Goal: Task Accomplishment & Management: Complete application form

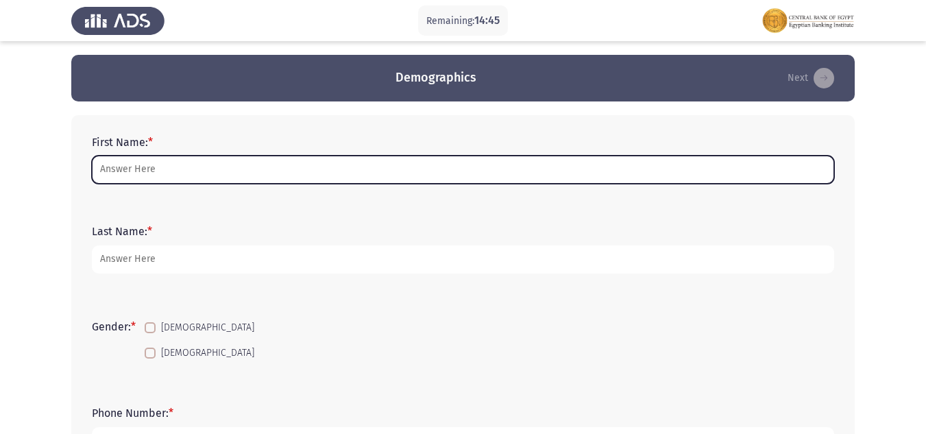
click at [179, 175] on input "First Name: *" at bounding box center [463, 170] width 742 height 28
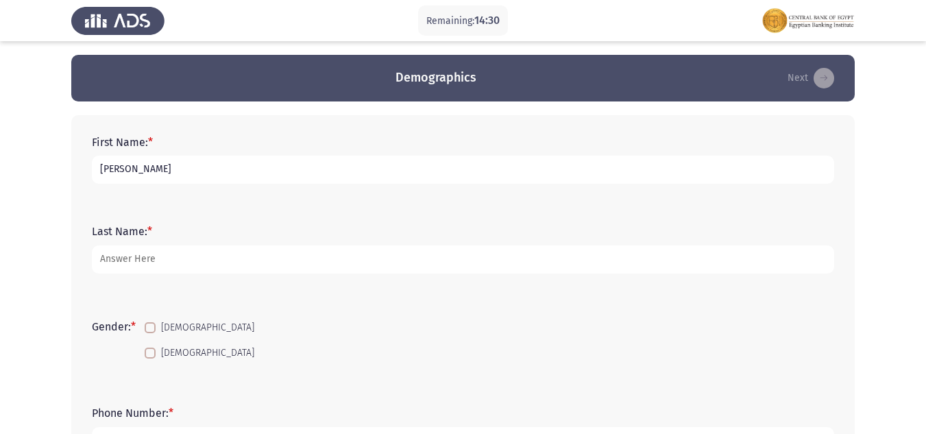
type input "[PERSON_NAME]"
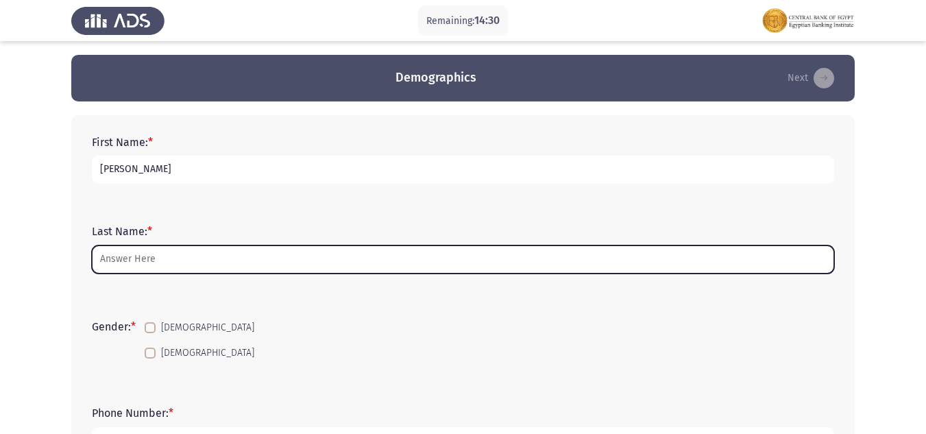
click at [148, 254] on input "Last Name: *" at bounding box center [463, 259] width 742 height 28
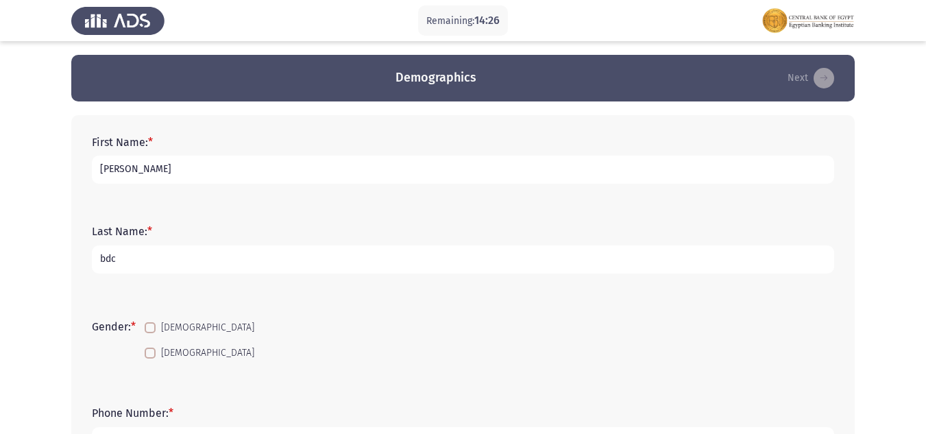
type input "bdc"
click at [151, 331] on span at bounding box center [150, 327] width 11 height 11
click at [150, 333] on input "[DEMOGRAPHIC_DATA]" at bounding box center [149, 333] width 1 height 1
checkbox input "true"
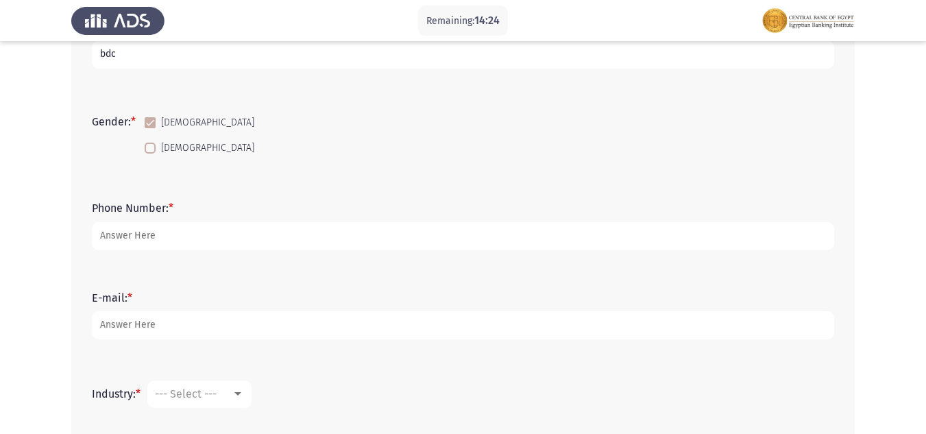
scroll to position [219, 0]
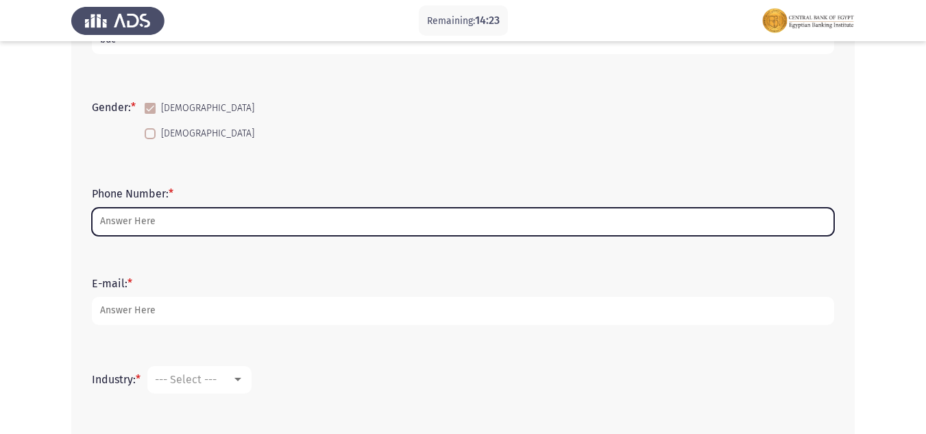
click at [190, 224] on input "Phone Number: *" at bounding box center [463, 222] width 742 height 28
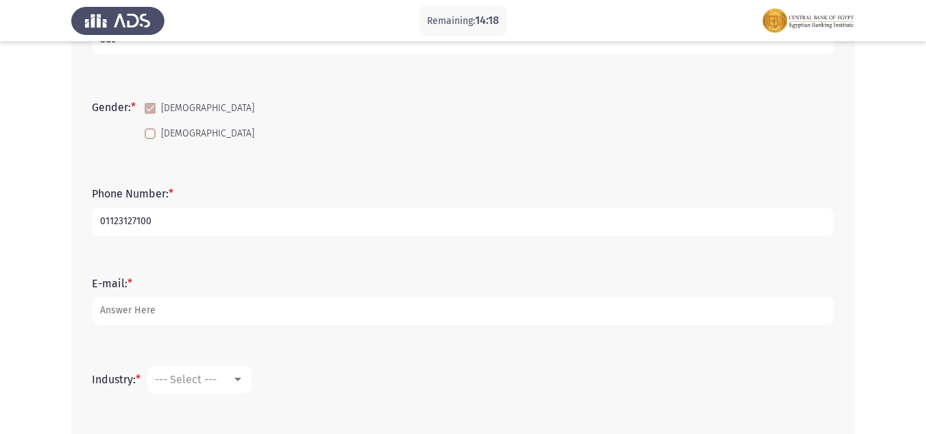
type input "01123127100"
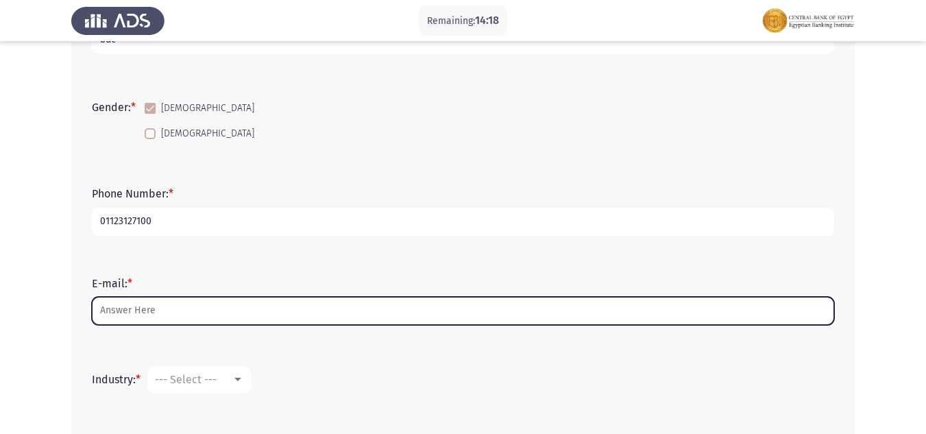
click at [143, 299] on input "E-mail: *" at bounding box center [463, 311] width 742 height 28
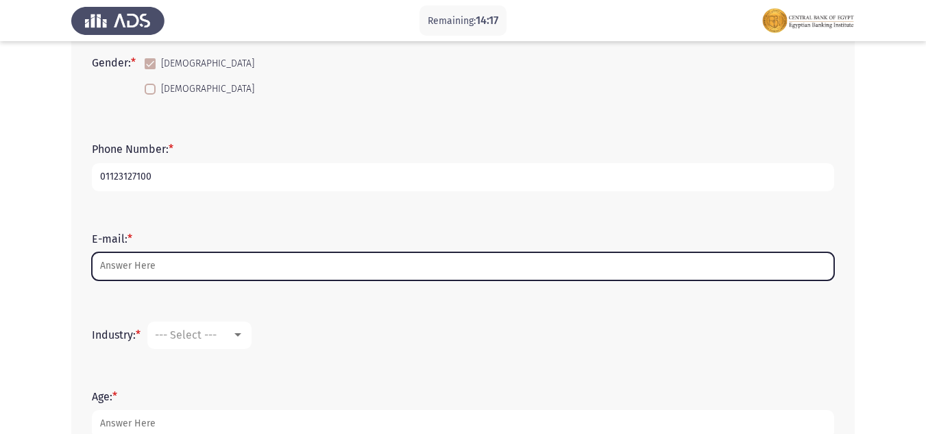
scroll to position [288, 0]
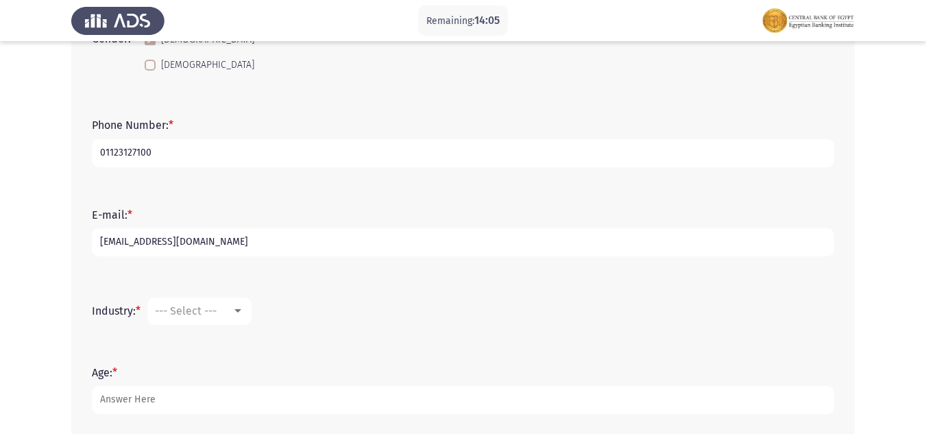
type input "[EMAIL_ADDRESS][DOMAIN_NAME]"
click at [207, 306] on span "--- Select ---" at bounding box center [186, 310] width 62 height 13
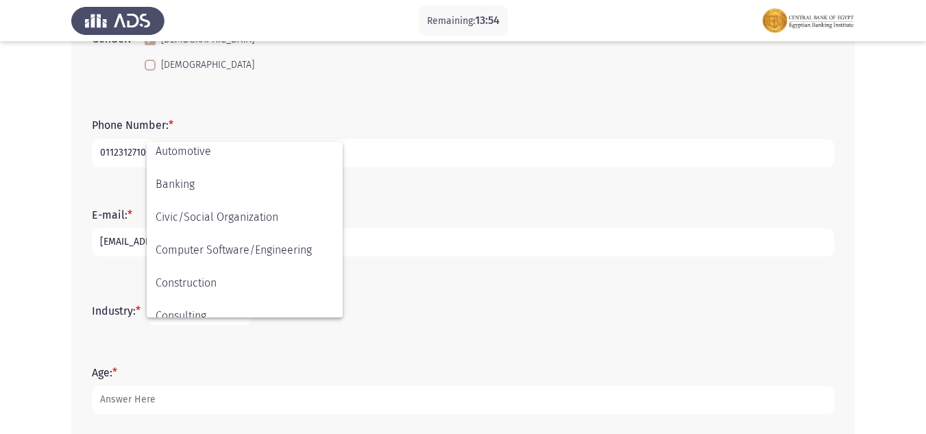
scroll to position [129, 0]
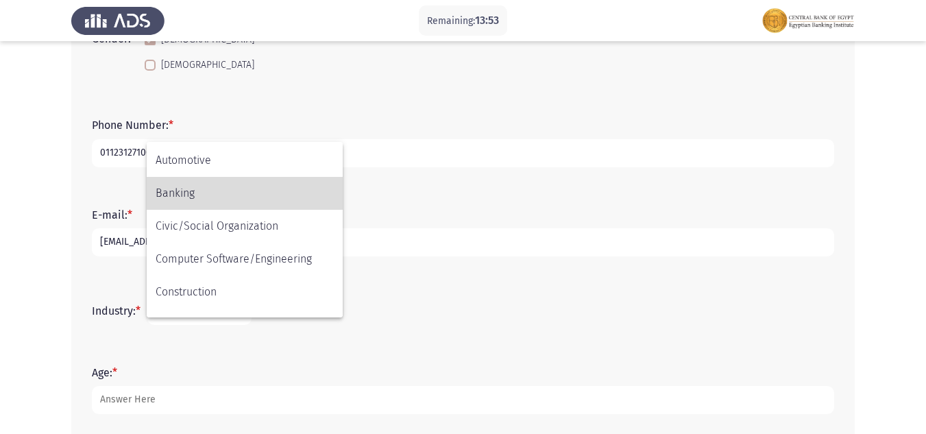
click at [206, 197] on span "Banking" at bounding box center [245, 193] width 178 height 33
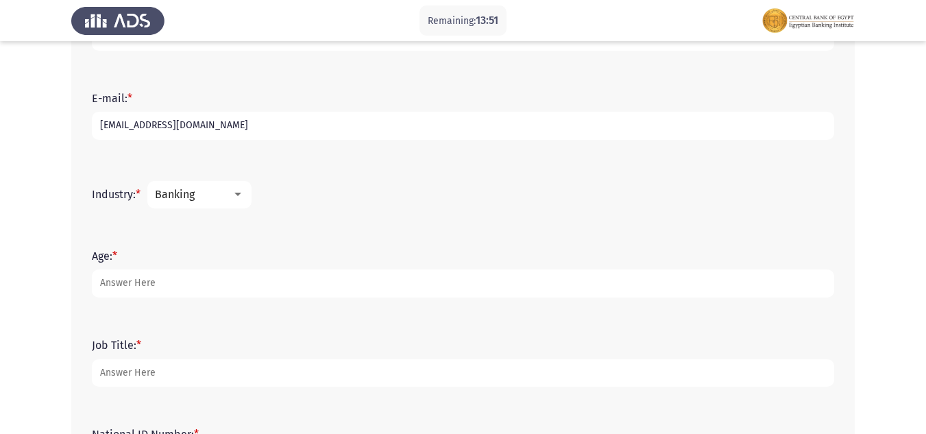
scroll to position [425, 0]
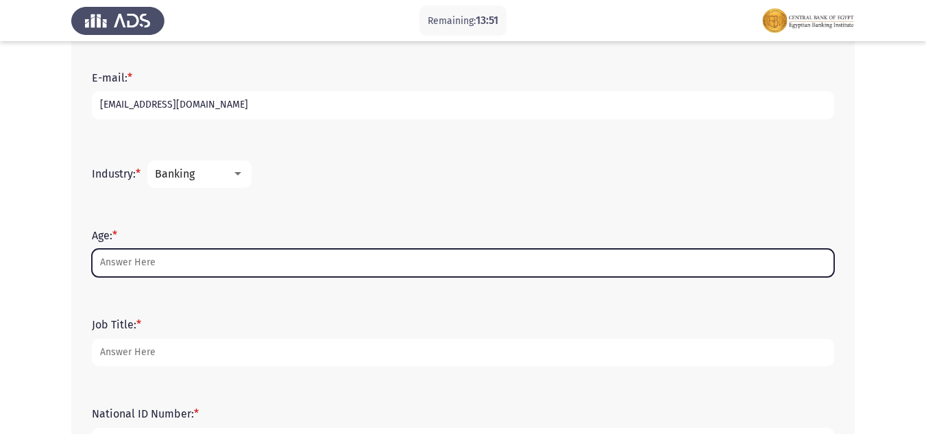
click at [112, 260] on input "Age: *" at bounding box center [463, 263] width 742 height 28
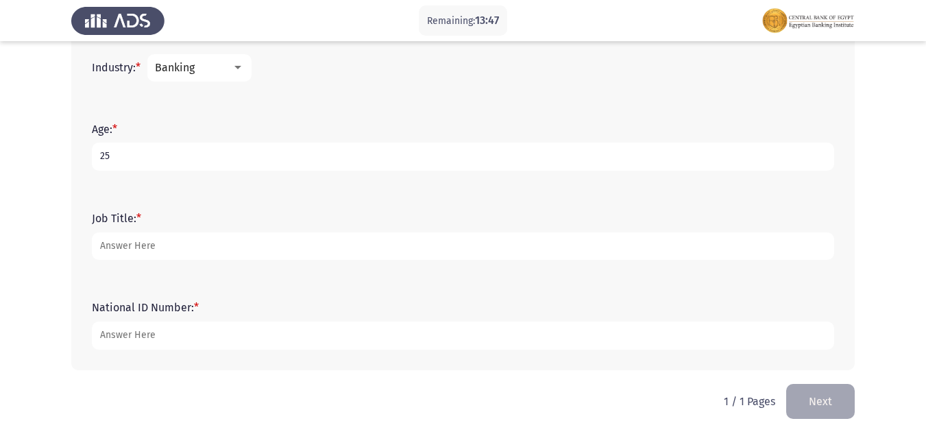
scroll to position [536, 0]
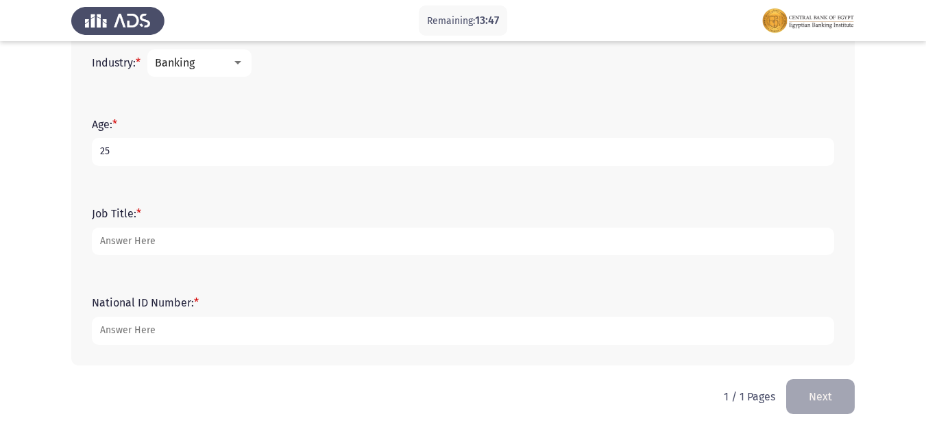
type input "25"
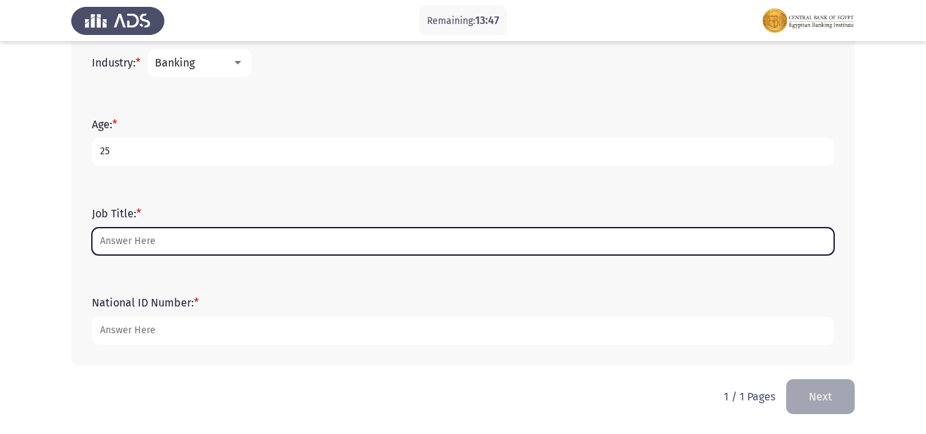
click at [137, 228] on input "Job Title: *" at bounding box center [463, 241] width 742 height 28
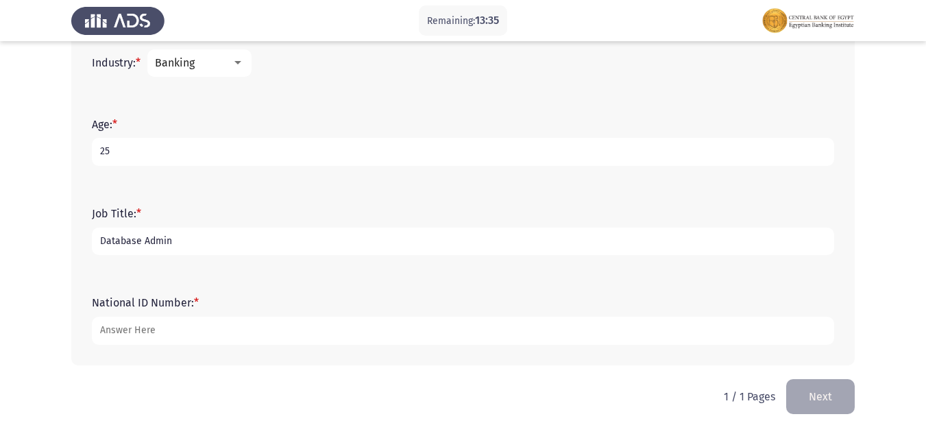
type input "Database Admin"
click at [150, 309] on label "National ID Number: *" at bounding box center [145, 302] width 107 height 13
click at [150, 316] on input "National ID Number: *" at bounding box center [463, 330] width 742 height 28
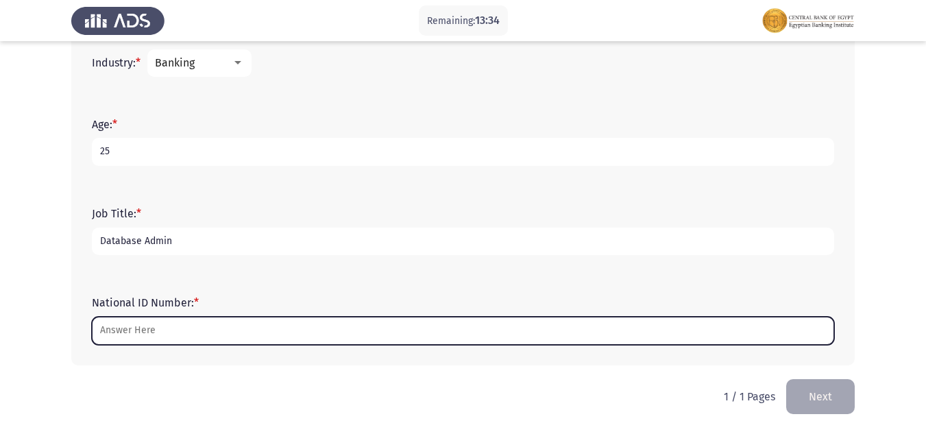
click at [187, 331] on input "National ID Number: *" at bounding box center [463, 330] width 742 height 28
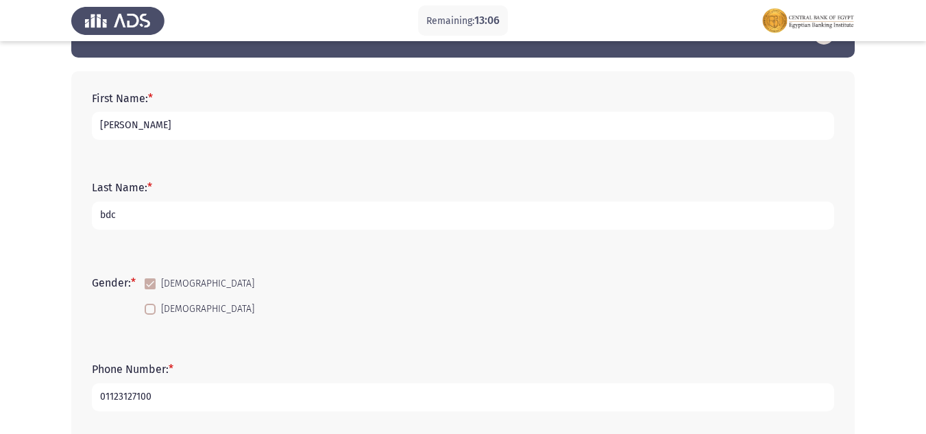
scroll to position [27, 0]
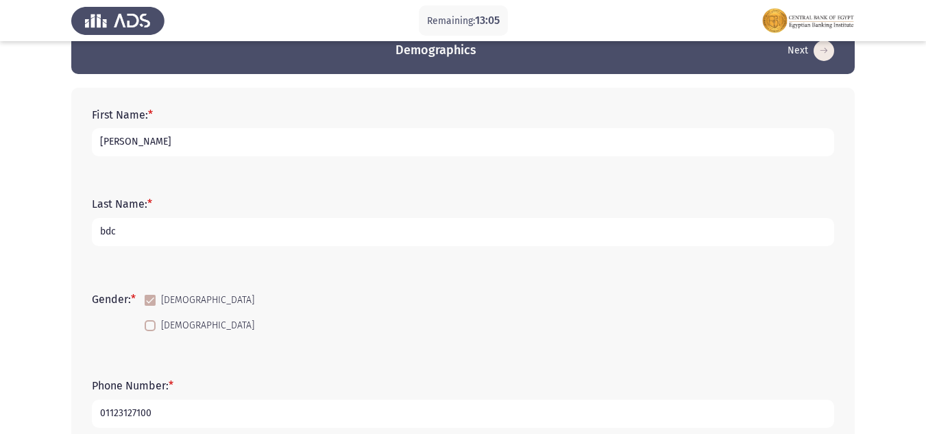
type input "30003010110371"
click at [255, 131] on input "[PERSON_NAME]" at bounding box center [463, 142] width 742 height 28
click at [164, 140] on input "[PERSON_NAME] [PERSON_NAME]" at bounding box center [463, 142] width 742 height 28
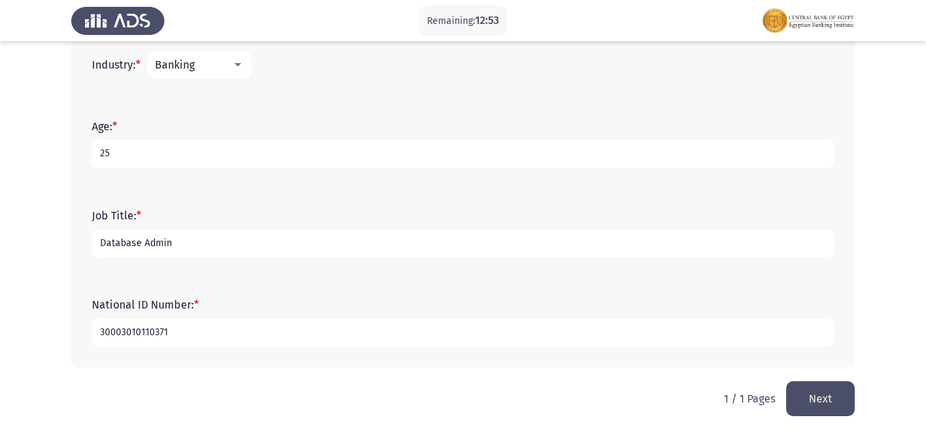
scroll to position [536, 0]
type input "[PERSON_NAME] [PERSON_NAME]"
click at [837, 382] on button "Next" at bounding box center [820, 396] width 69 height 35
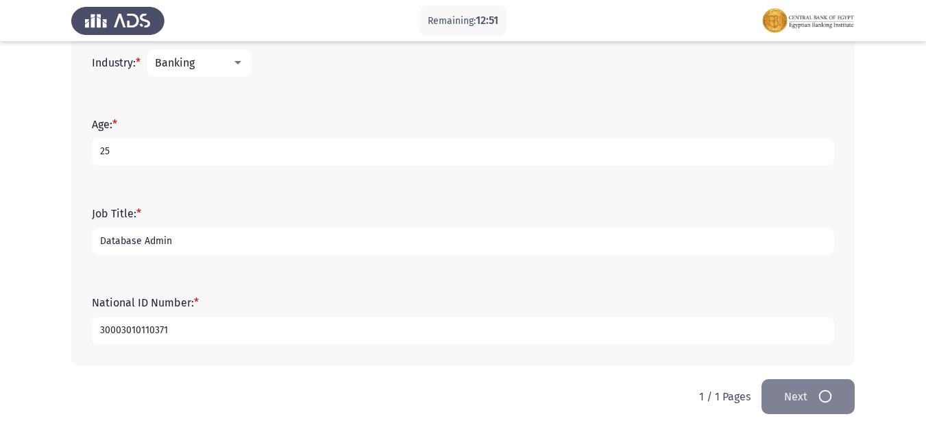
scroll to position [0, 0]
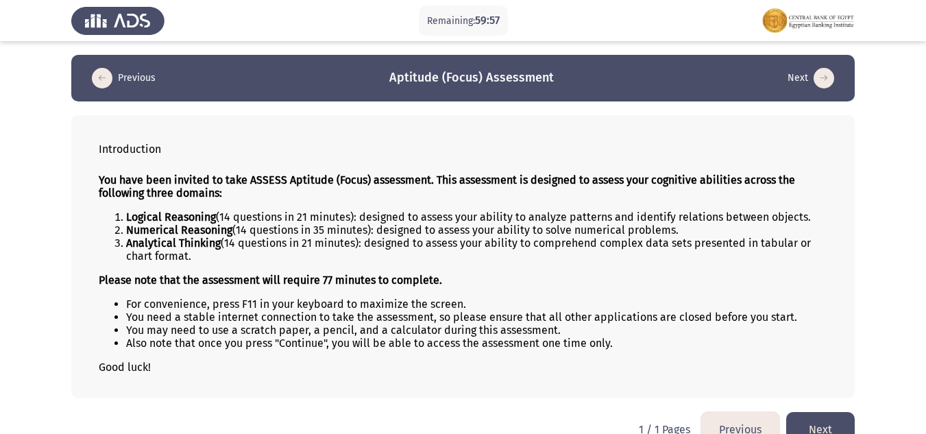
drag, startPoint x: 253, startPoint y: 134, endPoint x: 284, endPoint y: 149, distance: 33.7
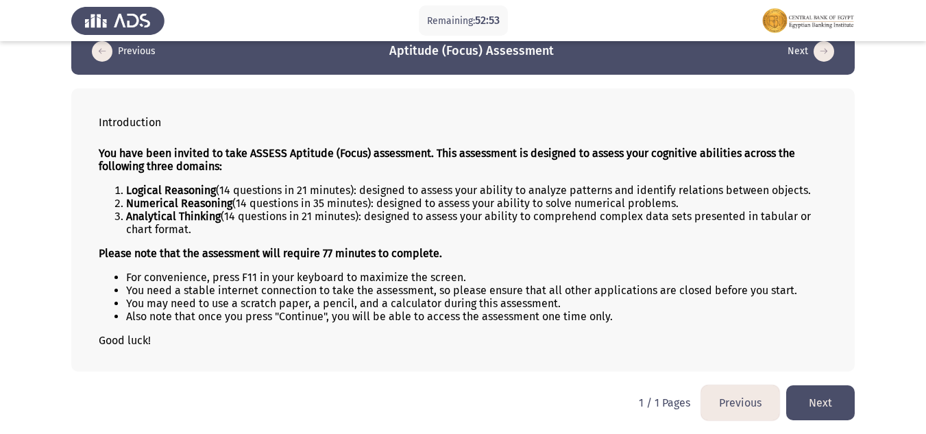
click at [810, 403] on button "Next" at bounding box center [820, 402] width 69 height 35
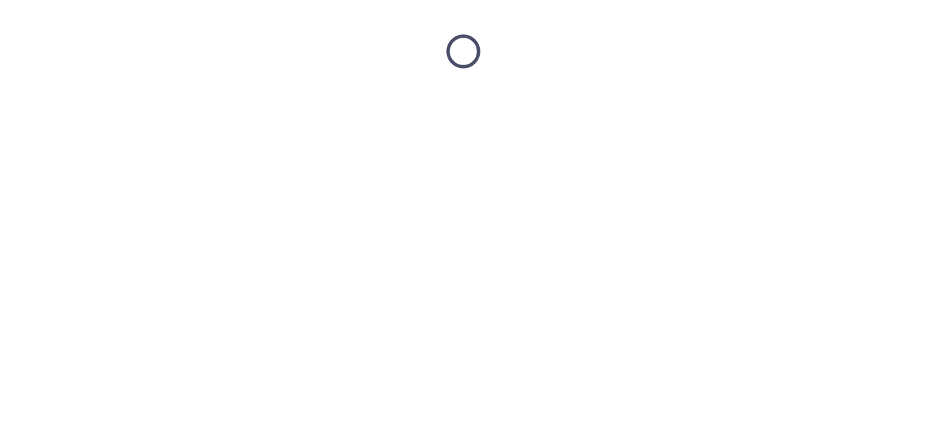
scroll to position [0, 0]
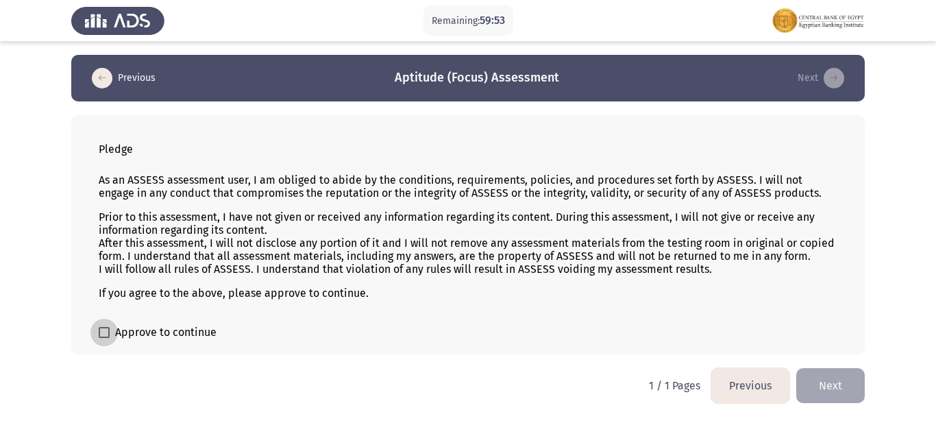
click at [126, 340] on span "Approve to continue" at bounding box center [165, 332] width 101 height 16
click at [104, 338] on input "Approve to continue" at bounding box center [103, 338] width 1 height 1
checkbox input "true"
click at [829, 388] on button "Next" at bounding box center [830, 385] width 69 height 35
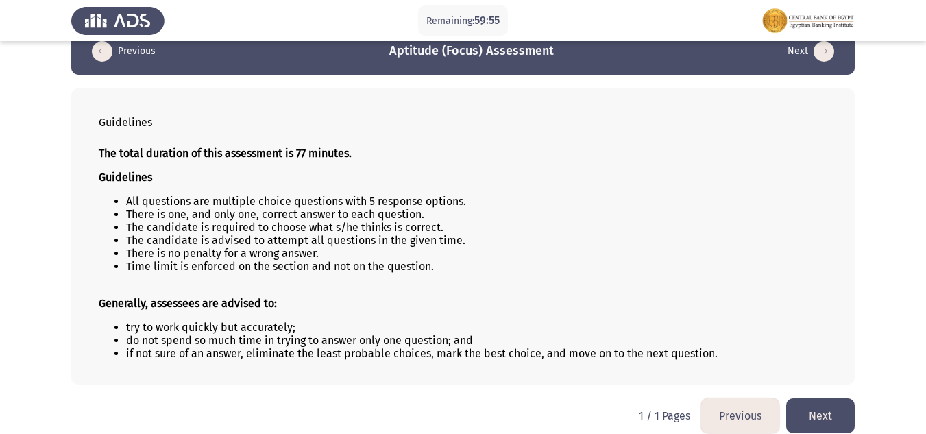
scroll to position [40, 0]
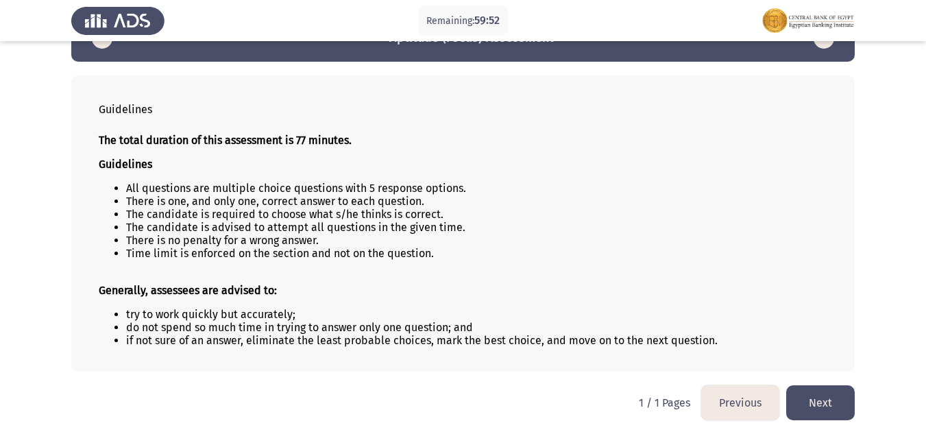
click at [818, 391] on button "Next" at bounding box center [820, 402] width 69 height 35
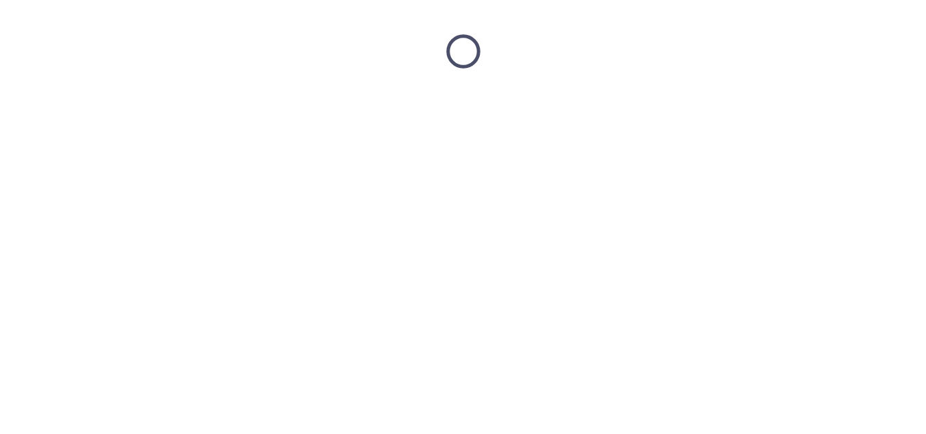
scroll to position [0, 0]
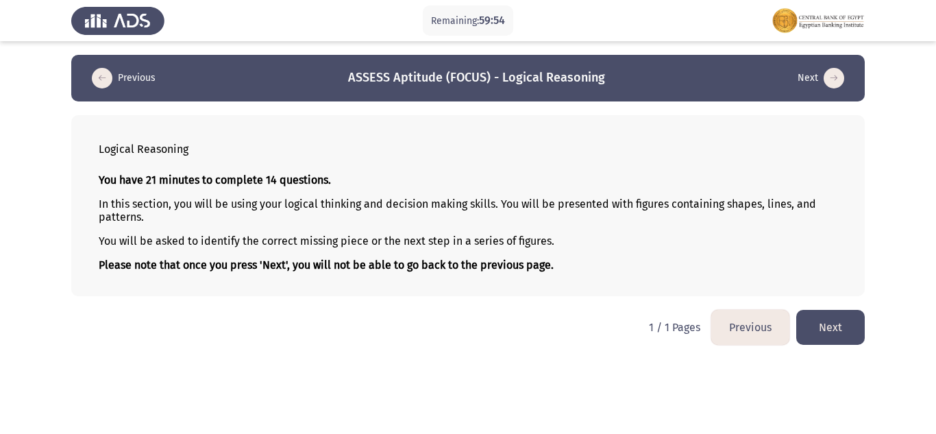
click at [834, 323] on button "Next" at bounding box center [830, 327] width 69 height 35
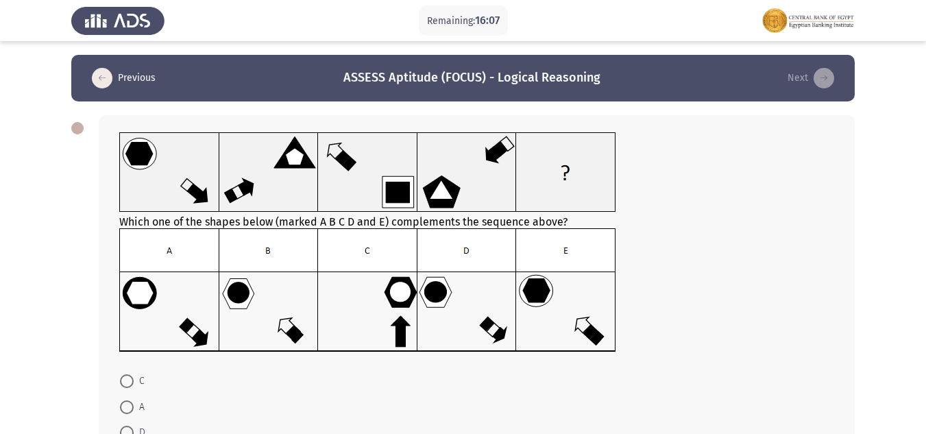
click at [120, 424] on label "D" at bounding box center [132, 432] width 25 height 16
click at [120, 425] on input "D" at bounding box center [127, 432] width 14 height 14
radio input "true"
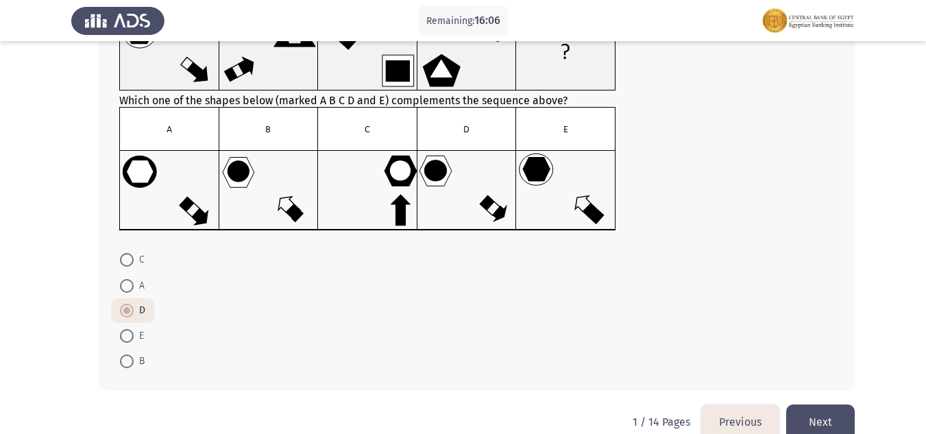
scroll to position [142, 0]
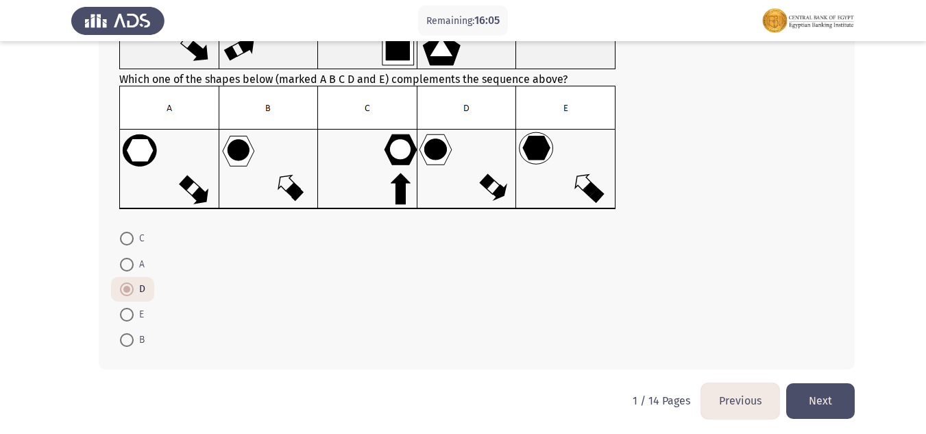
click at [808, 392] on button "Next" at bounding box center [820, 400] width 69 height 35
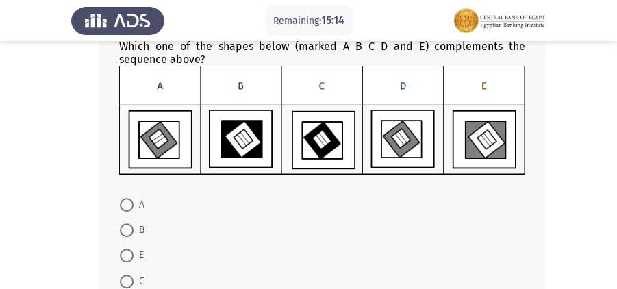
scroll to position [182, 0]
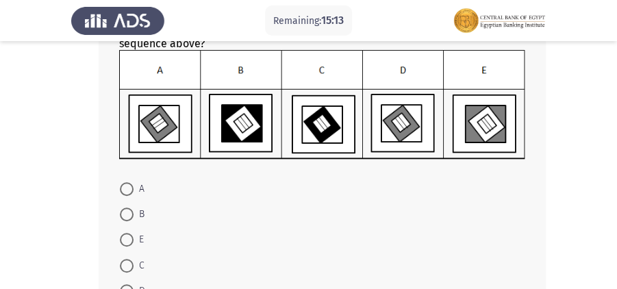
click at [130, 286] on span at bounding box center [127, 291] width 14 height 14
click at [130, 286] on input "D" at bounding box center [127, 291] width 14 height 14
radio input "true"
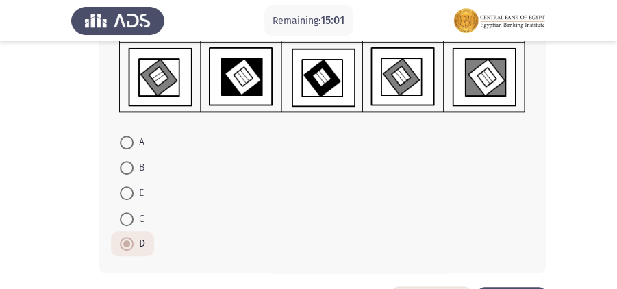
scroll to position [280, 0]
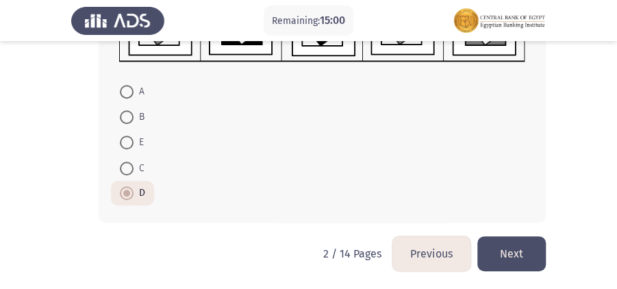
click at [517, 253] on button "Next" at bounding box center [511, 253] width 69 height 35
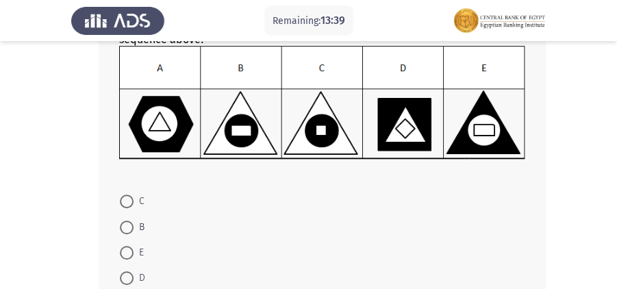
scroll to position [297, 0]
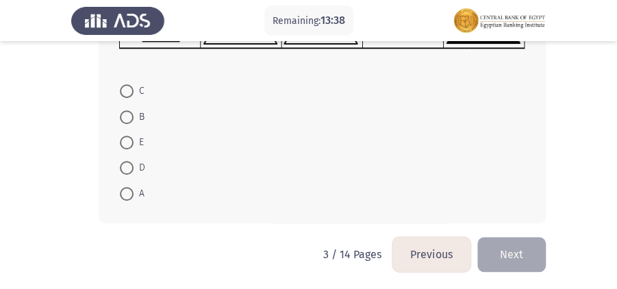
click at [423, 256] on button "Previous" at bounding box center [432, 254] width 78 height 35
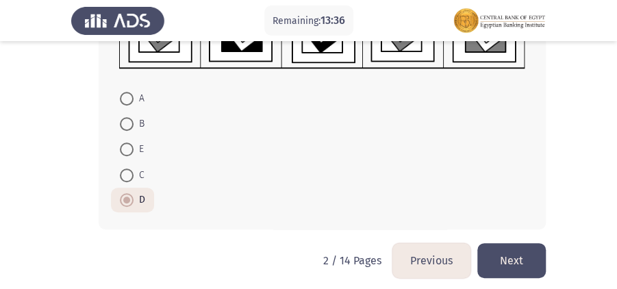
scroll to position [274, 0]
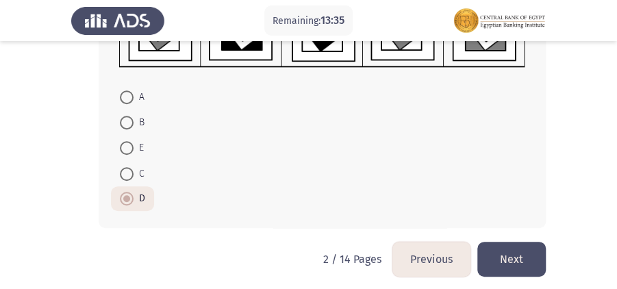
click at [517, 256] on button "Next" at bounding box center [511, 259] width 69 height 35
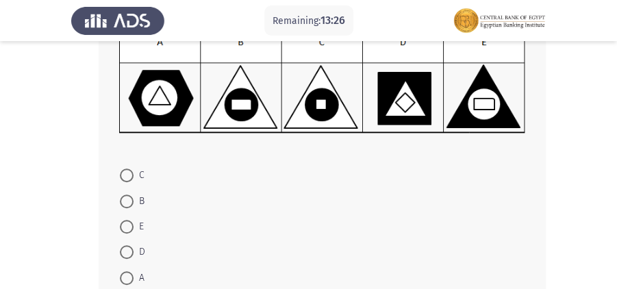
scroll to position [228, 0]
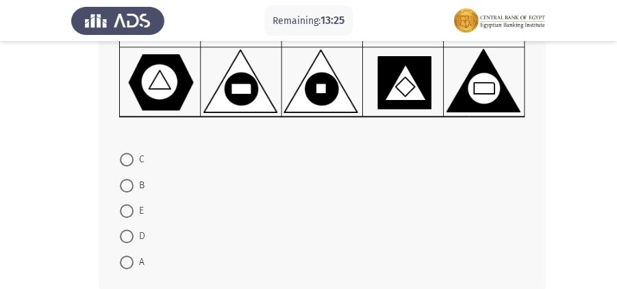
click at [126, 208] on span at bounding box center [127, 211] width 14 height 14
click at [126, 208] on input "E" at bounding box center [127, 211] width 14 height 14
radio input "true"
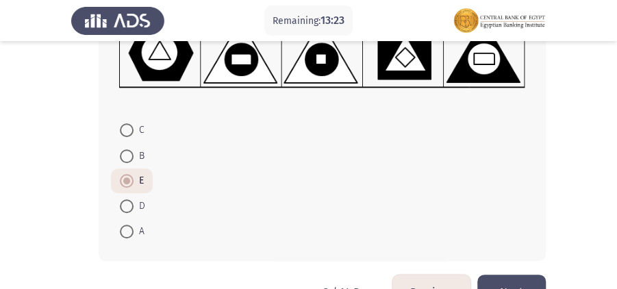
scroll to position [296, 0]
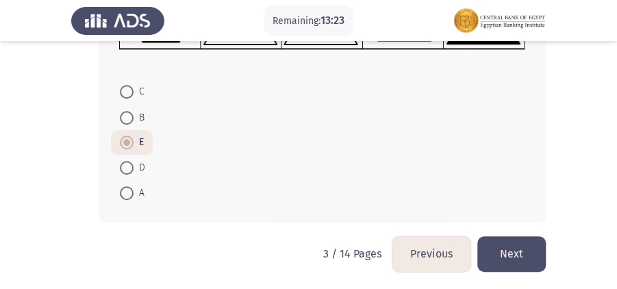
click at [526, 246] on button "Next" at bounding box center [511, 253] width 69 height 35
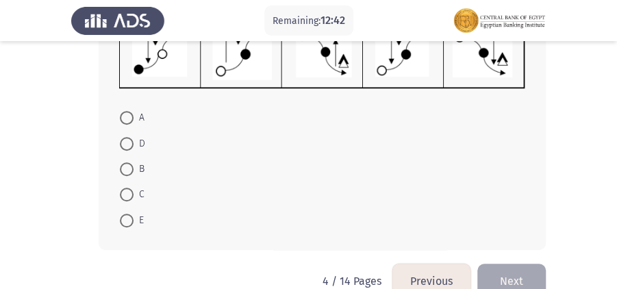
scroll to position [240, 0]
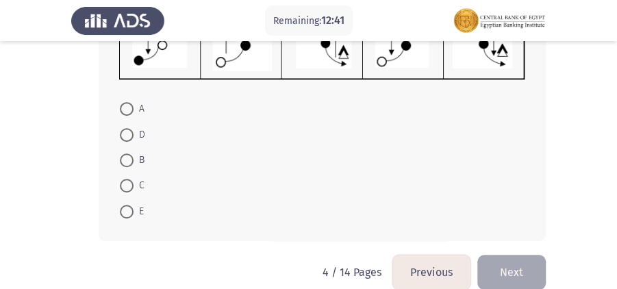
click at [125, 134] on span at bounding box center [127, 135] width 14 height 14
click at [125, 134] on input "D" at bounding box center [127, 135] width 14 height 14
radio input "true"
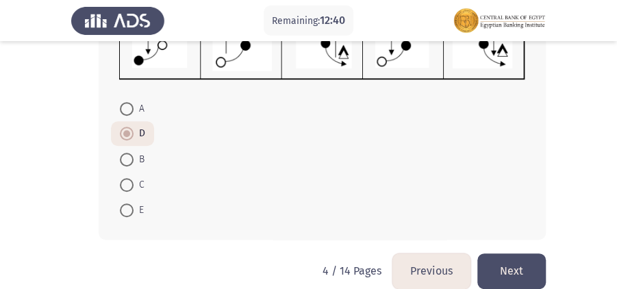
click at [512, 267] on button "Next" at bounding box center [511, 270] width 69 height 35
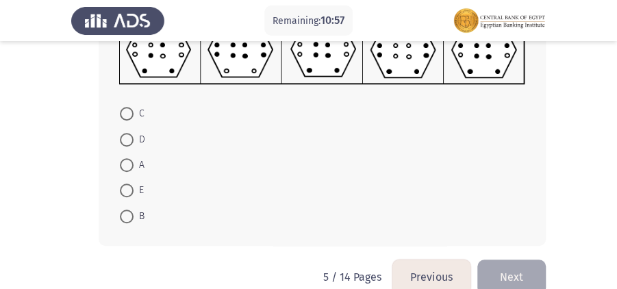
scroll to position [293, 0]
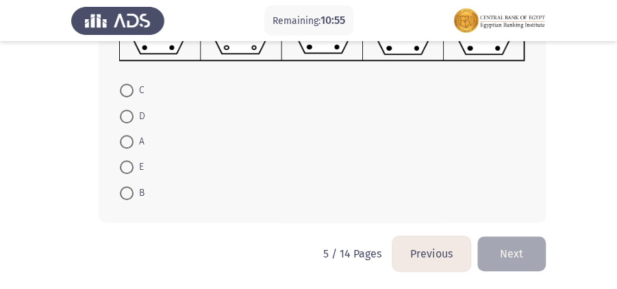
click at [128, 92] on span at bounding box center [127, 91] width 14 height 14
click at [128, 92] on input "C" at bounding box center [127, 91] width 14 height 14
radio input "true"
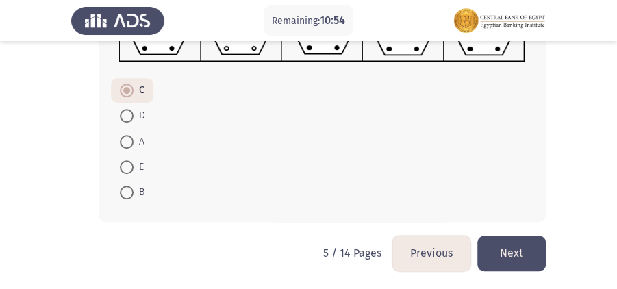
click at [518, 253] on button "Next" at bounding box center [511, 253] width 69 height 35
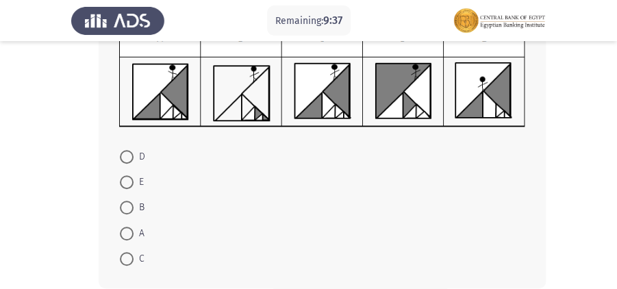
scroll to position [228, 0]
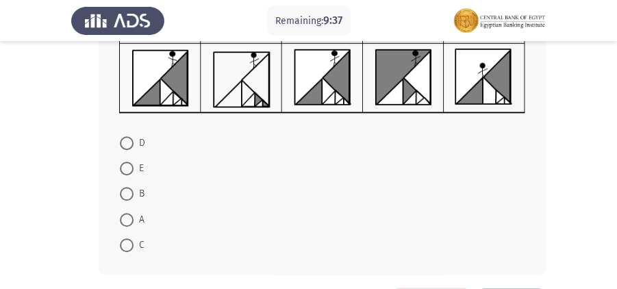
click at [130, 238] on span at bounding box center [127, 245] width 14 height 14
click at [130, 238] on input "C" at bounding box center [127, 245] width 14 height 14
radio input "true"
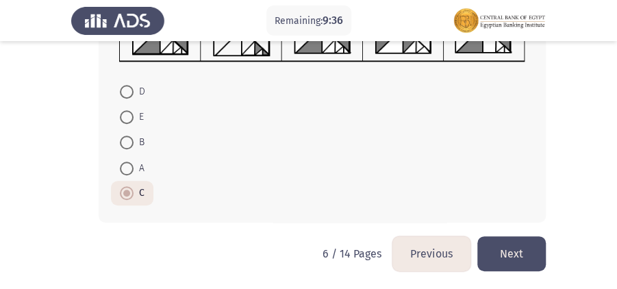
scroll to position [280, 0]
click at [530, 244] on button "Next" at bounding box center [511, 253] width 69 height 35
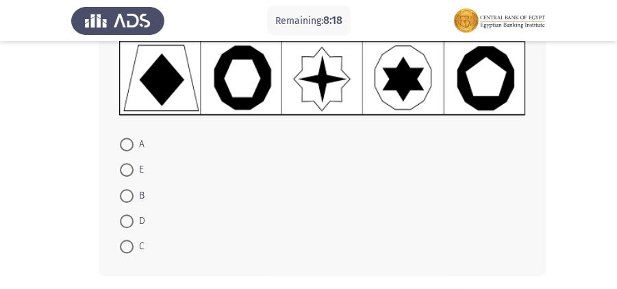
scroll to position [233, 0]
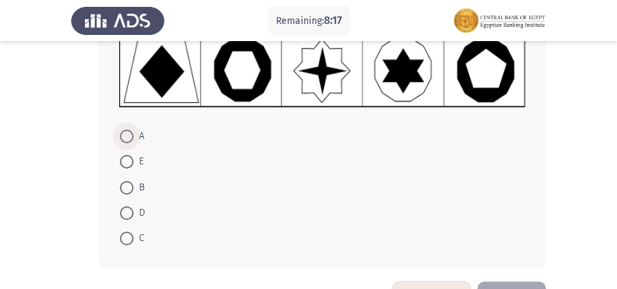
click at [125, 135] on span at bounding box center [127, 136] width 14 height 14
click at [125, 135] on input "A" at bounding box center [127, 136] width 14 height 14
radio input "true"
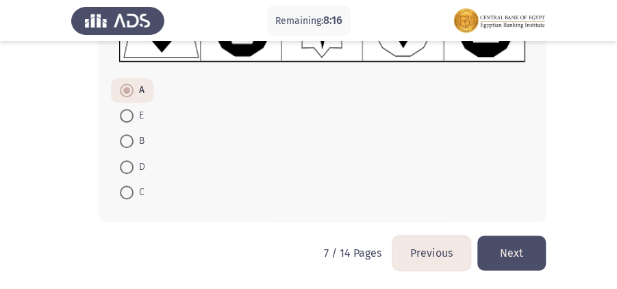
click at [517, 243] on button "Next" at bounding box center [511, 253] width 69 height 35
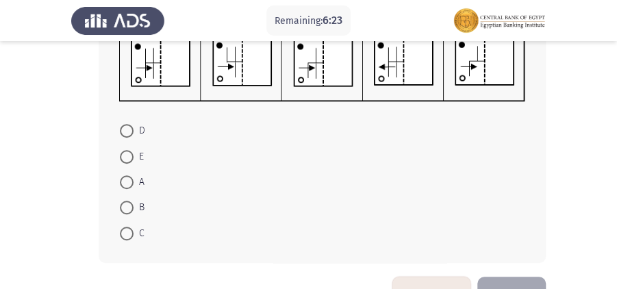
scroll to position [225, 0]
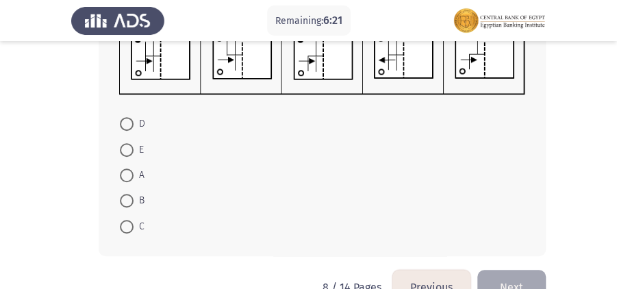
click at [126, 201] on span at bounding box center [127, 201] width 14 height 14
click at [126, 201] on input "B" at bounding box center [127, 201] width 14 height 14
radio input "true"
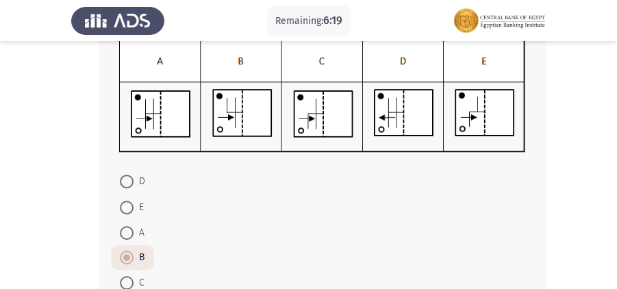
scroll to position [258, 0]
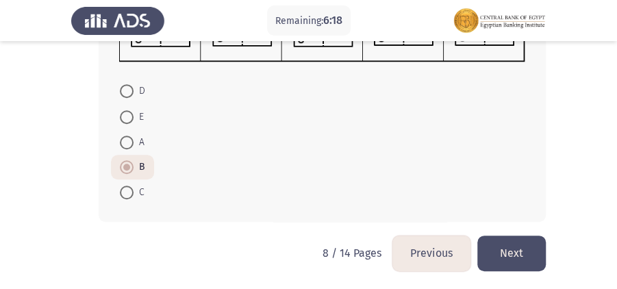
click at [517, 252] on button "Next" at bounding box center [511, 253] width 69 height 35
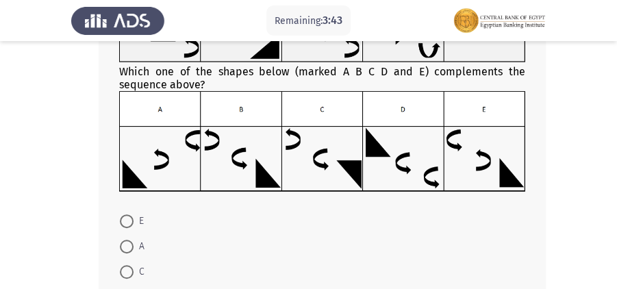
scroll to position [144, 0]
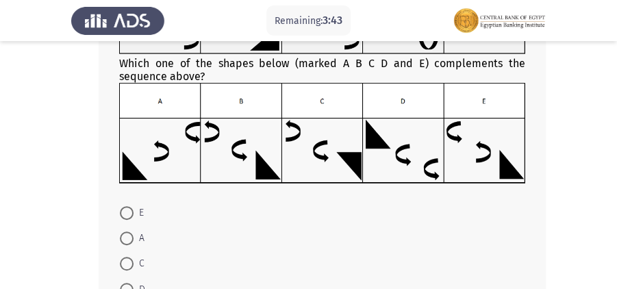
click at [119, 262] on mat-radio-button "C" at bounding box center [132, 263] width 42 height 25
click at [132, 266] on span at bounding box center [127, 264] width 14 height 14
click at [132, 266] on input "C" at bounding box center [127, 264] width 14 height 14
radio input "true"
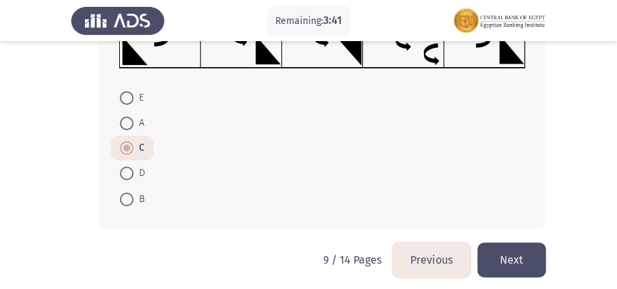
scroll to position [265, 0]
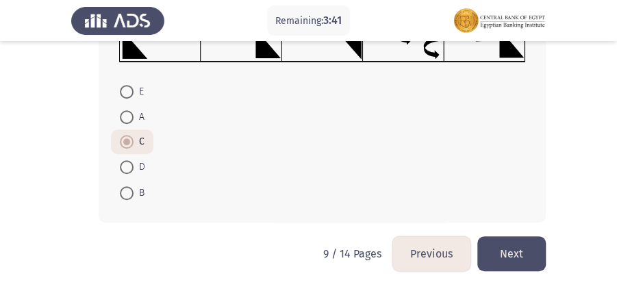
click at [536, 245] on button "Next" at bounding box center [511, 253] width 69 height 35
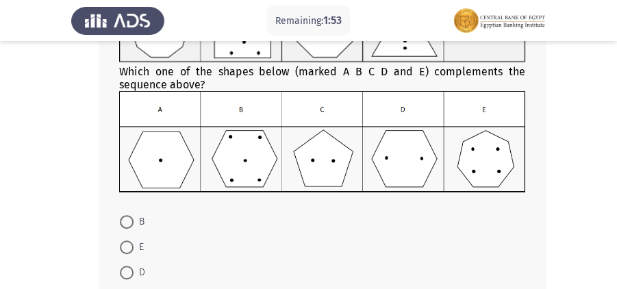
scroll to position [169, 0]
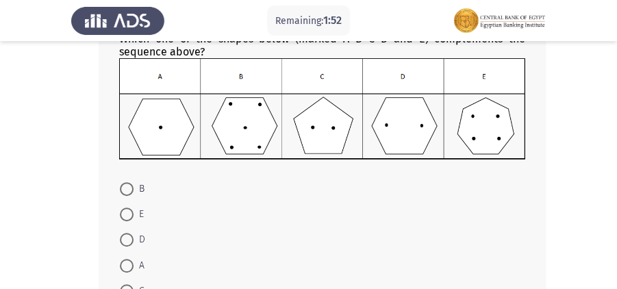
click at [130, 255] on mat-radio-button "A" at bounding box center [132, 264] width 42 height 25
click at [129, 259] on span at bounding box center [127, 266] width 14 height 14
click at [129, 259] on input "A" at bounding box center [127, 266] width 14 height 14
radio input "true"
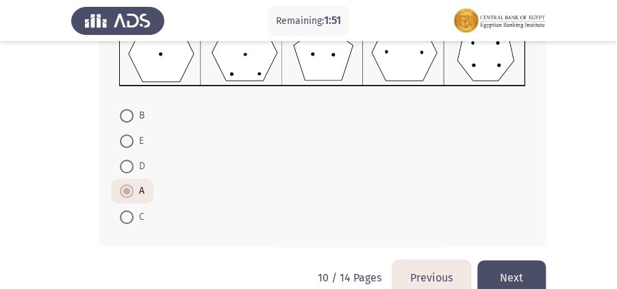
scroll to position [266, 0]
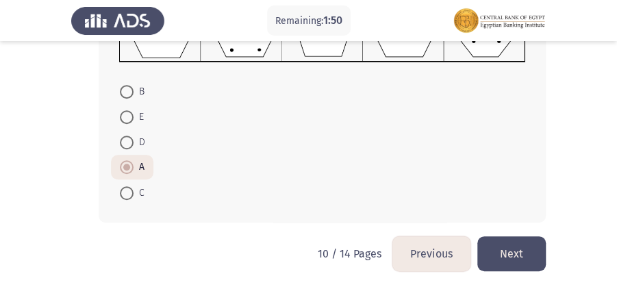
click at [519, 240] on button "Next" at bounding box center [511, 253] width 69 height 35
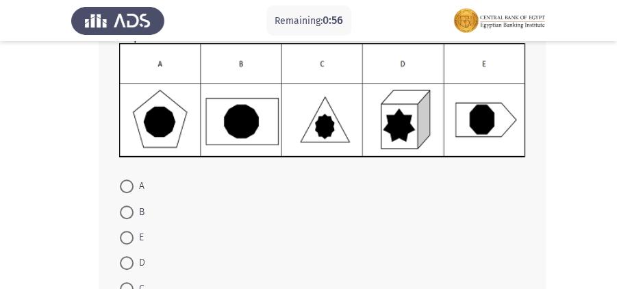
scroll to position [208, 0]
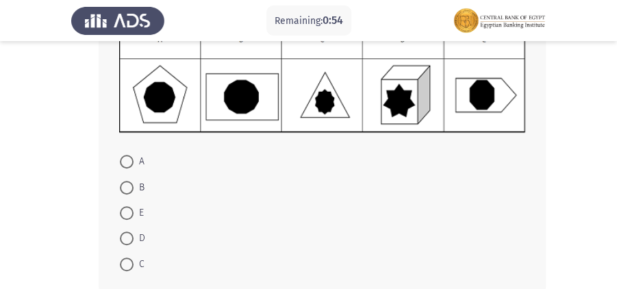
click at [132, 264] on span at bounding box center [127, 265] width 14 height 14
click at [132, 264] on input "C" at bounding box center [127, 265] width 14 height 14
radio input "true"
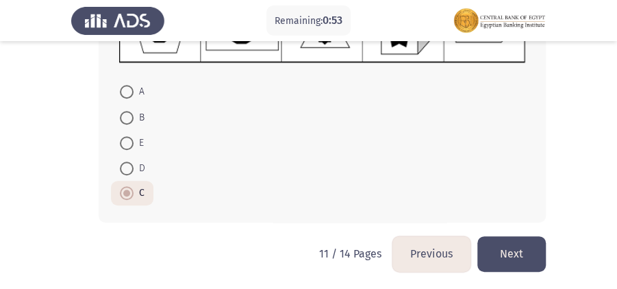
click at [509, 252] on button "Next" at bounding box center [511, 253] width 69 height 35
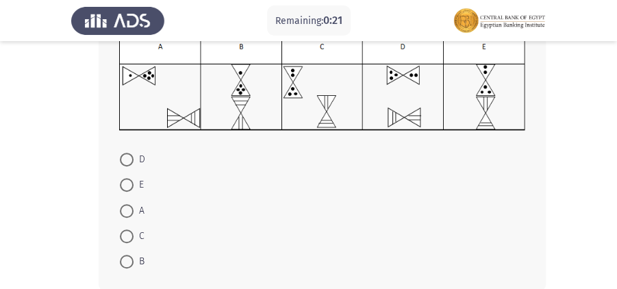
scroll to position [212, 0]
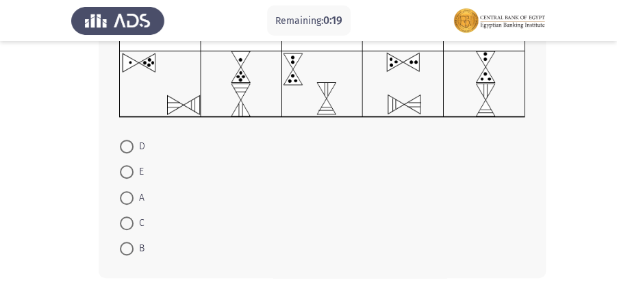
click at [132, 149] on span at bounding box center [127, 147] width 14 height 14
click at [132, 149] on input "D" at bounding box center [127, 147] width 14 height 14
radio input "true"
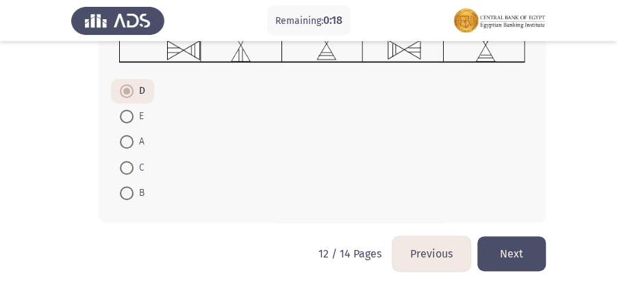
click at [519, 248] on button "Next" at bounding box center [511, 253] width 69 height 35
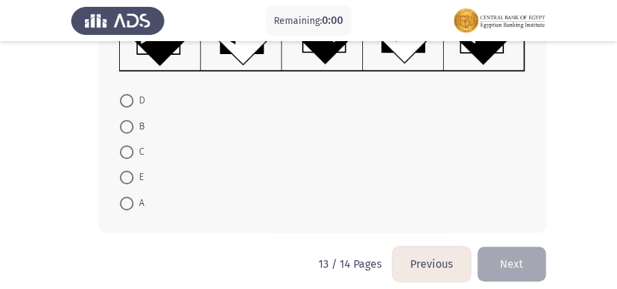
scroll to position [284, 0]
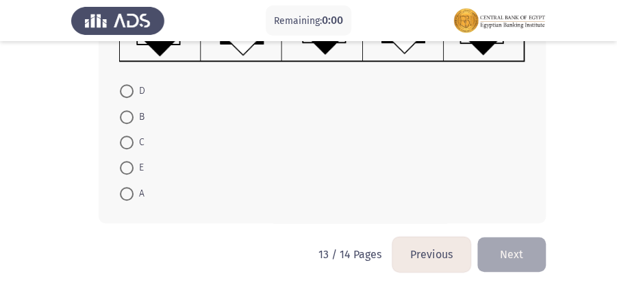
drag, startPoint x: 95, startPoint y: 192, endPoint x: 104, endPoint y: 188, distance: 9.8
click at [99, 189] on div "Which one of the shapes below (marked A B C D and E) complements the sequence a…" at bounding box center [308, 27] width 475 height 419
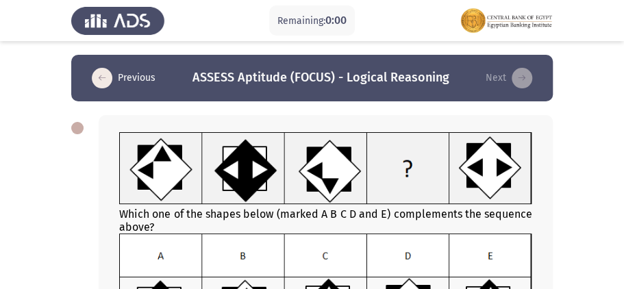
click at [129, 184] on html "Remaining: 0:00 Previous ASSESS Aptitude (FOCUS) - Logical Reasoning Next Which…" at bounding box center [312, 289] width 624 height 578
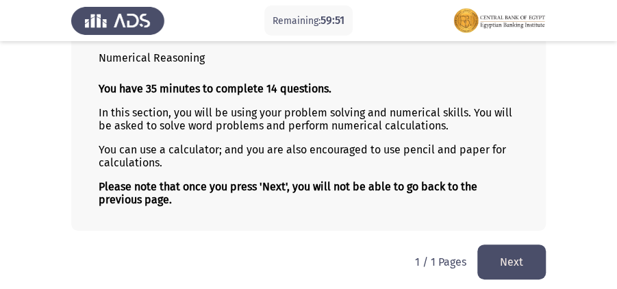
scroll to position [93, 0]
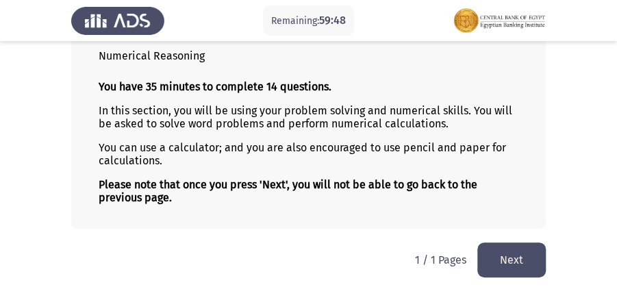
click at [510, 257] on button "Next" at bounding box center [511, 260] width 69 height 35
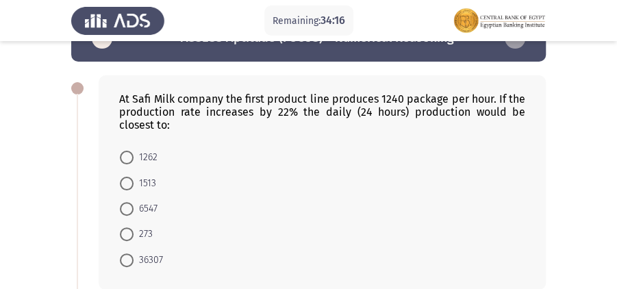
scroll to position [42, 0]
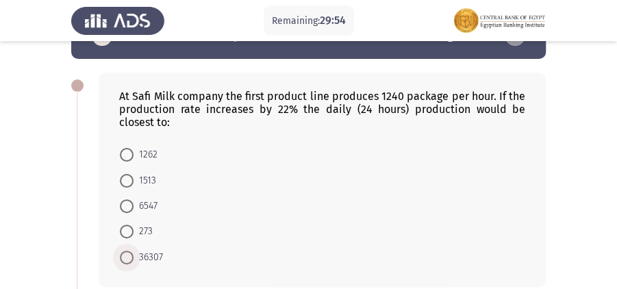
click at [124, 258] on span at bounding box center [127, 258] width 14 height 14
click at [124, 258] on input "36307" at bounding box center [127, 258] width 14 height 14
radio input "true"
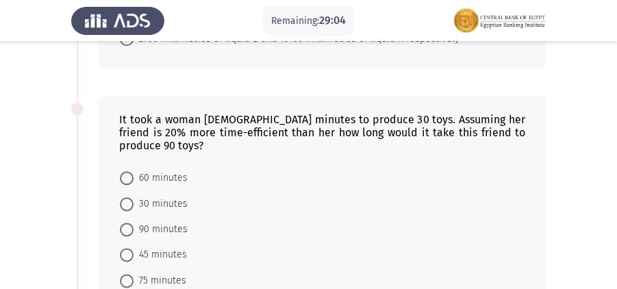
scroll to position [504, 0]
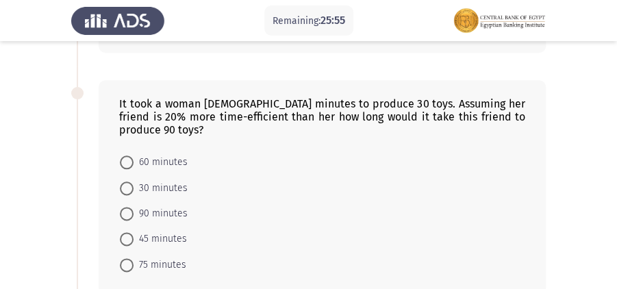
click at [119, 155] on mat-radio-button "60 minutes" at bounding box center [154, 161] width 86 height 25
click at [127, 156] on span at bounding box center [127, 163] width 14 height 14
click at [127, 156] on input "60 minutes" at bounding box center [127, 163] width 14 height 14
radio input "true"
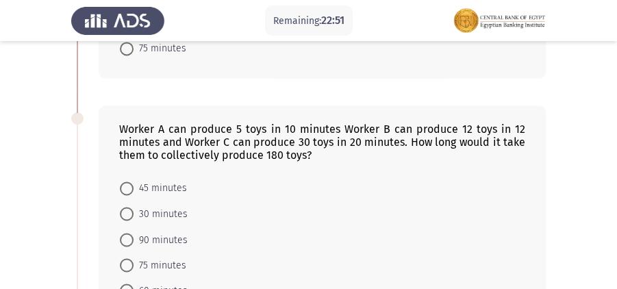
scroll to position [741, 0]
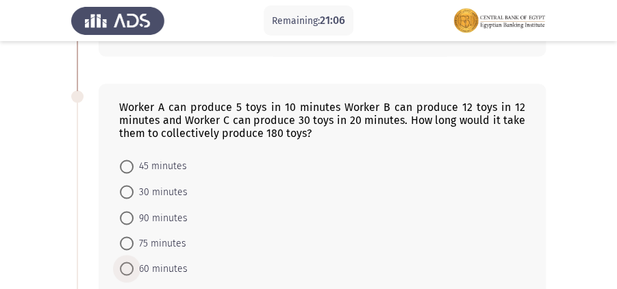
click at [134, 260] on span "60 minutes" at bounding box center [161, 268] width 54 height 16
click at [134, 262] on input "60 minutes" at bounding box center [127, 269] width 14 height 14
radio input "true"
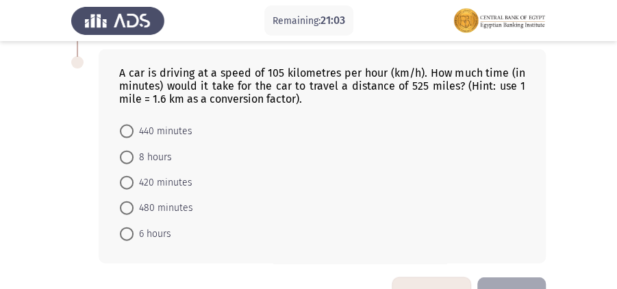
scroll to position [981, 0]
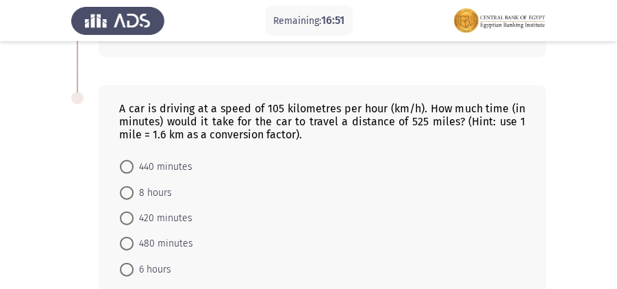
click at [129, 237] on span at bounding box center [127, 244] width 14 height 14
click at [129, 237] on input "480 minutes" at bounding box center [127, 244] width 14 height 14
radio input "true"
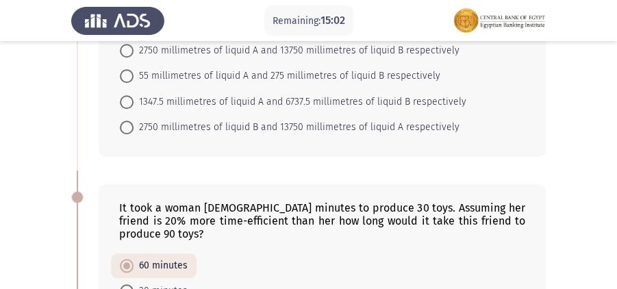
scroll to position [284, 0]
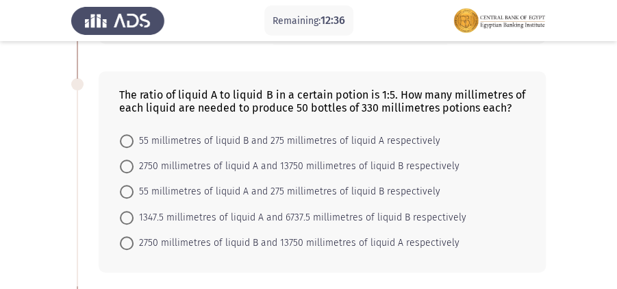
click at [122, 196] on label "55 millimetres of liquid A and 275 millimetres of liquid B respectively" at bounding box center [280, 192] width 321 height 16
click at [122, 196] on input "55 millimetres of liquid A and 275 millimetres of liquid B respectively" at bounding box center [127, 192] width 14 height 14
radio input "true"
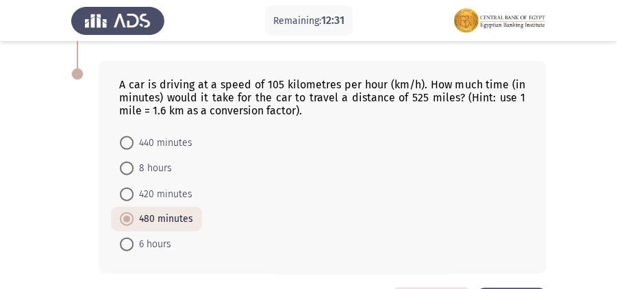
scroll to position [1036, 0]
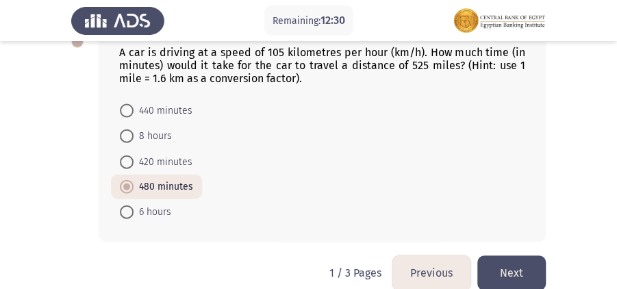
click at [512, 256] on button "Next" at bounding box center [511, 273] width 69 height 35
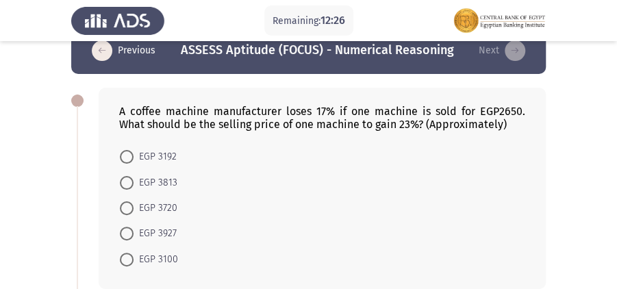
scroll to position [0, 0]
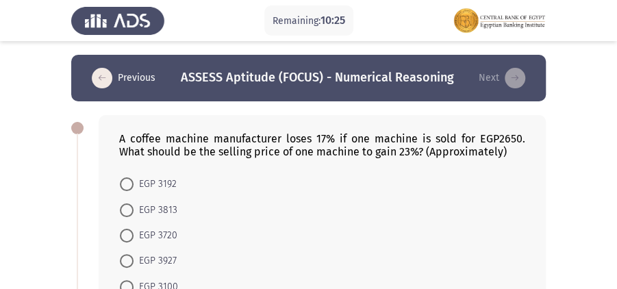
click at [115, 210] on mat-radio-button "EGP 3813" at bounding box center [148, 209] width 75 height 25
click at [122, 209] on span at bounding box center [127, 210] width 14 height 14
click at [122, 209] on input "EGP 3813" at bounding box center [127, 210] width 14 height 14
radio input "true"
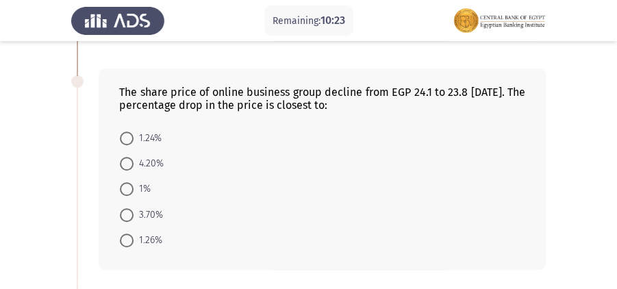
scroll to position [278, 0]
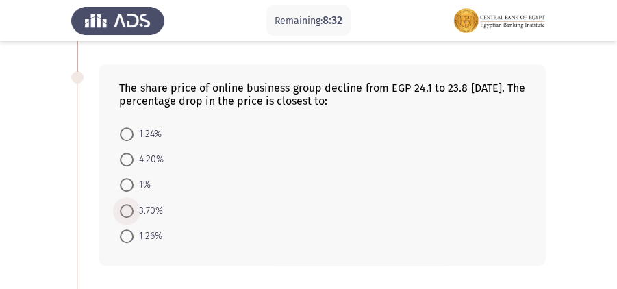
click at [126, 210] on span at bounding box center [127, 211] width 14 height 14
click at [126, 210] on input "3.70%" at bounding box center [127, 211] width 14 height 14
radio input "true"
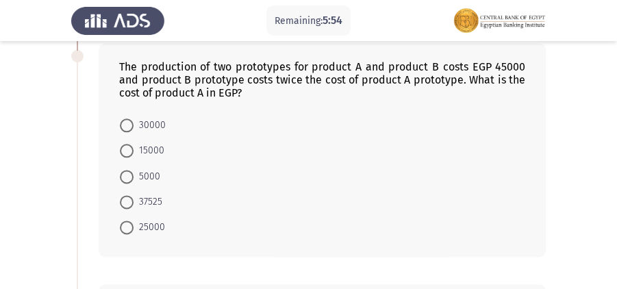
scroll to position [507, 0]
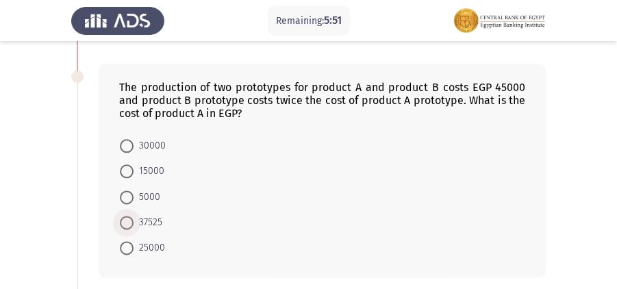
click at [124, 216] on span at bounding box center [127, 223] width 14 height 14
click at [124, 216] on input "37525" at bounding box center [127, 223] width 14 height 14
radio input "true"
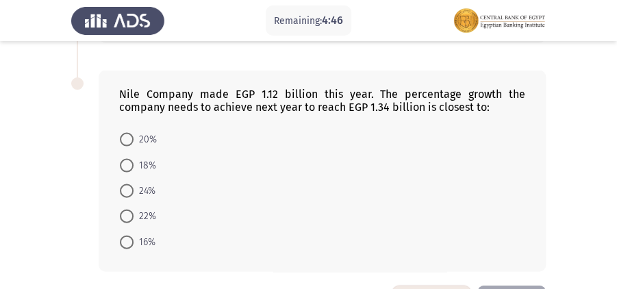
scroll to position [960, 0]
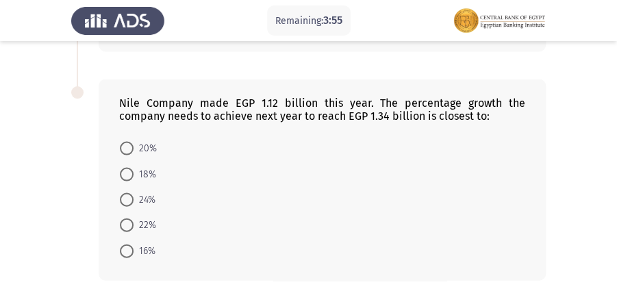
click at [122, 245] on span at bounding box center [127, 252] width 14 height 14
click at [122, 245] on input "16%" at bounding box center [127, 252] width 14 height 14
radio input "true"
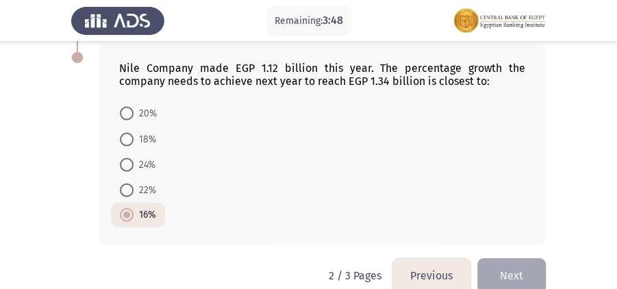
scroll to position [989, 0]
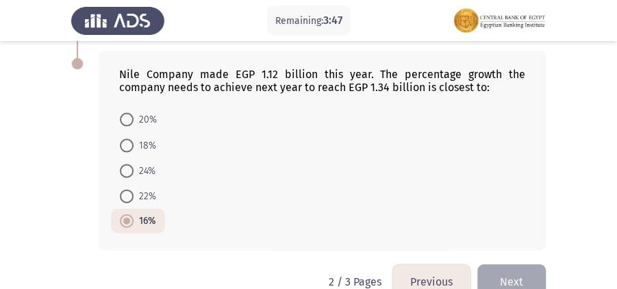
click at [130, 139] on span at bounding box center [127, 146] width 14 height 14
click at [130, 139] on input "18%" at bounding box center [127, 146] width 14 height 14
radio input "true"
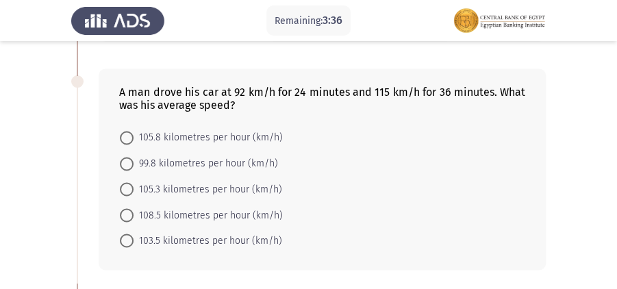
scroll to position [749, 0]
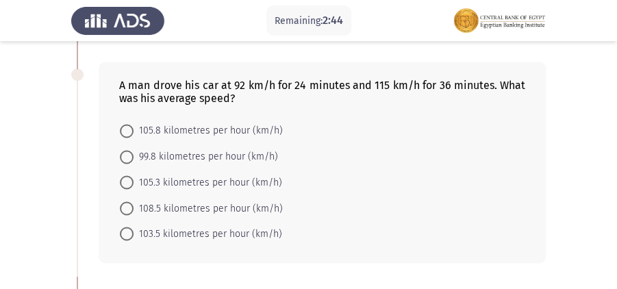
click at [127, 175] on span at bounding box center [127, 182] width 14 height 14
click at [127, 175] on input "105.3 kilometres per hour (km/h)" at bounding box center [127, 182] width 14 height 14
radio input "true"
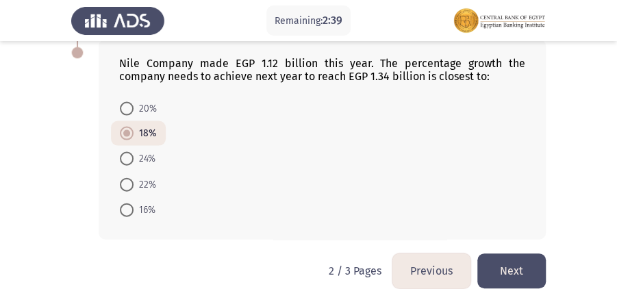
scroll to position [1011, 0]
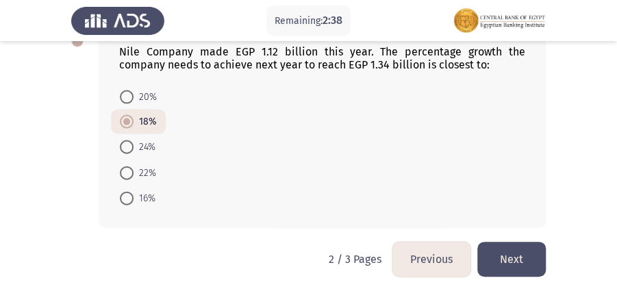
click at [511, 246] on button "Next" at bounding box center [511, 259] width 69 height 35
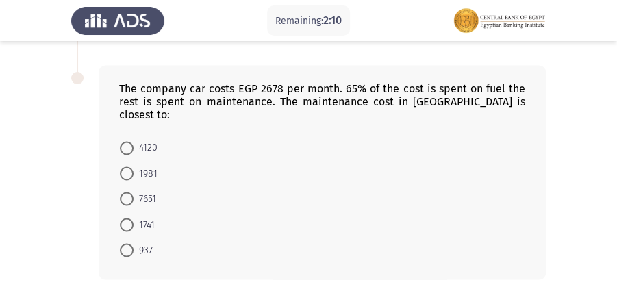
scroll to position [758, 0]
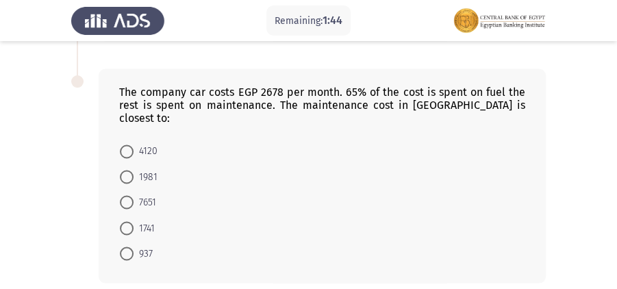
click at [127, 247] on span at bounding box center [127, 254] width 14 height 14
click at [127, 247] on input "937" at bounding box center [127, 254] width 14 height 14
radio input "true"
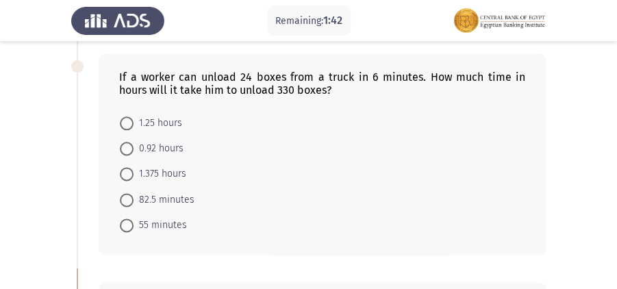
scroll to position [541, 0]
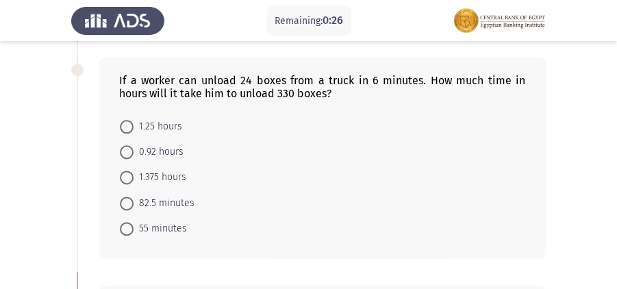
click at [129, 177] on span at bounding box center [127, 178] width 14 height 14
click at [129, 177] on input "1.375 hours" at bounding box center [127, 178] width 14 height 14
radio input "true"
click at [134, 203] on span "82.5 minutes" at bounding box center [164, 202] width 61 height 16
click at [134, 203] on input "82.5 minutes" at bounding box center [127, 202] width 14 height 14
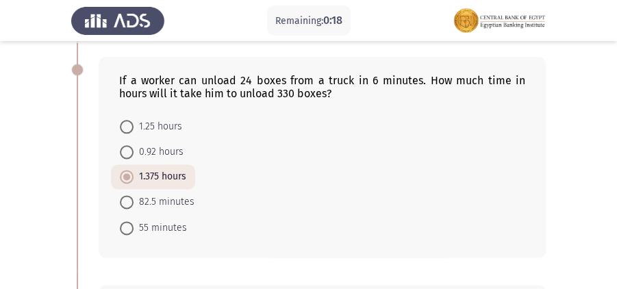
radio input "true"
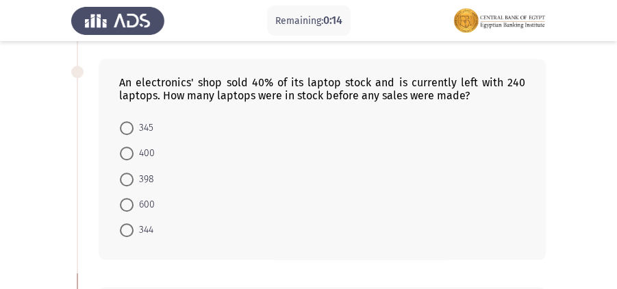
scroll to position [304, 0]
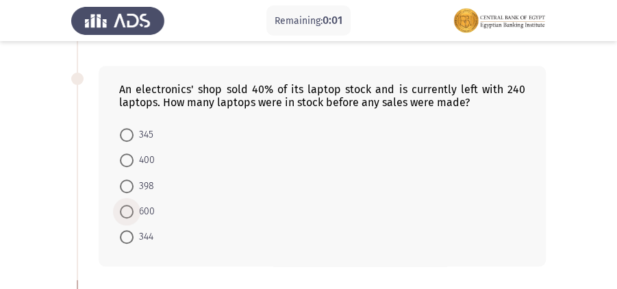
click at [127, 206] on span at bounding box center [127, 212] width 14 height 14
click at [127, 206] on input "600" at bounding box center [127, 212] width 14 height 14
radio input "true"
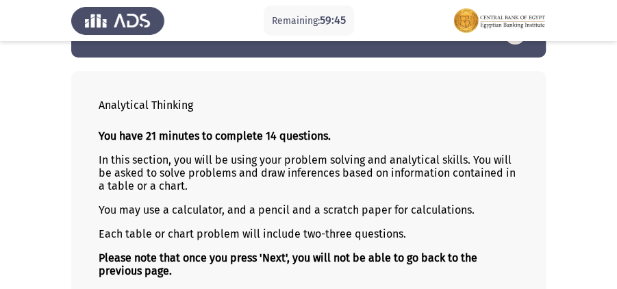
scroll to position [0, 0]
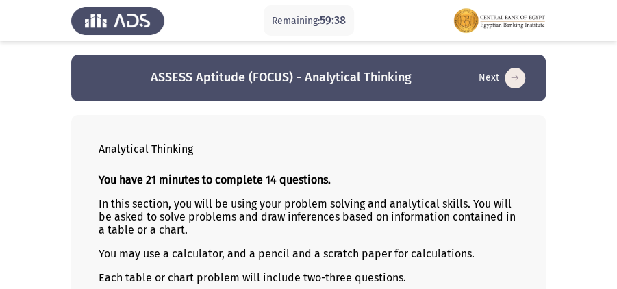
drag, startPoint x: 396, startPoint y: 83, endPoint x: 321, endPoint y: 78, distance: 75.5
click at [321, 78] on app-previous-next-buttons "ASSESS Aptitude (FOCUS) - Analytical Thinking Next" at bounding box center [309, 78] width 442 height 22
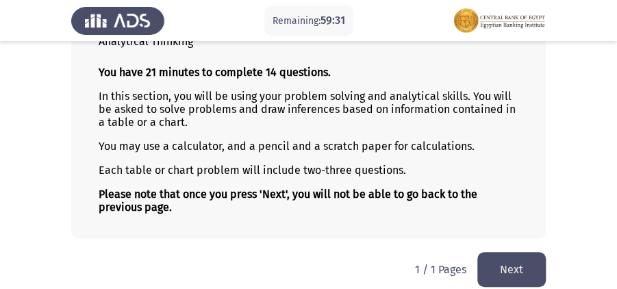
scroll to position [117, 0]
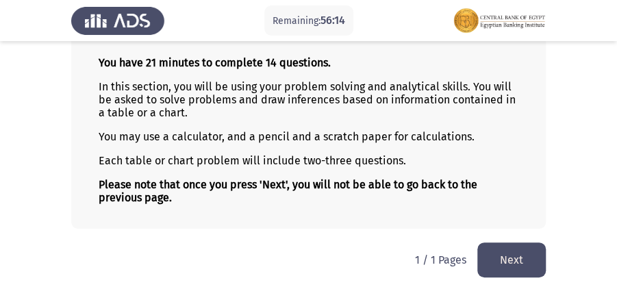
click at [487, 266] on button "Next" at bounding box center [511, 260] width 69 height 35
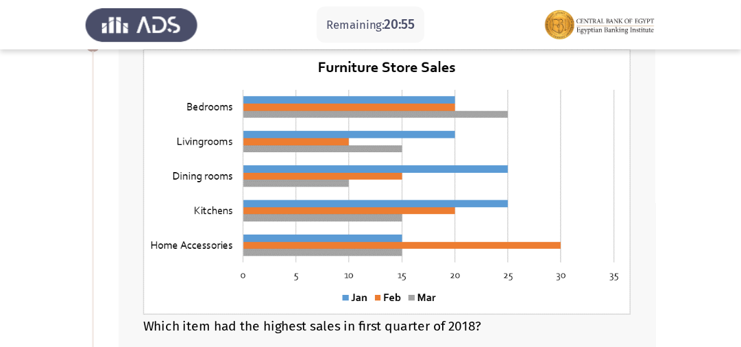
scroll to position [91, 0]
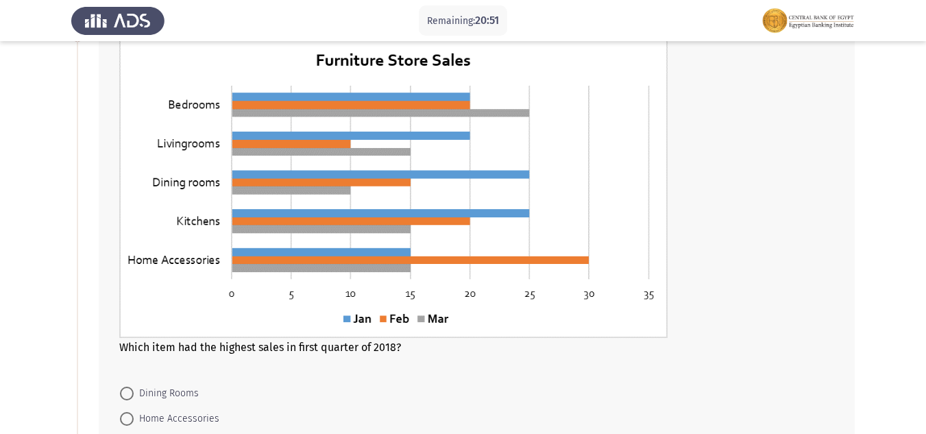
click at [751, 164] on div at bounding box center [476, 190] width 715 height 301
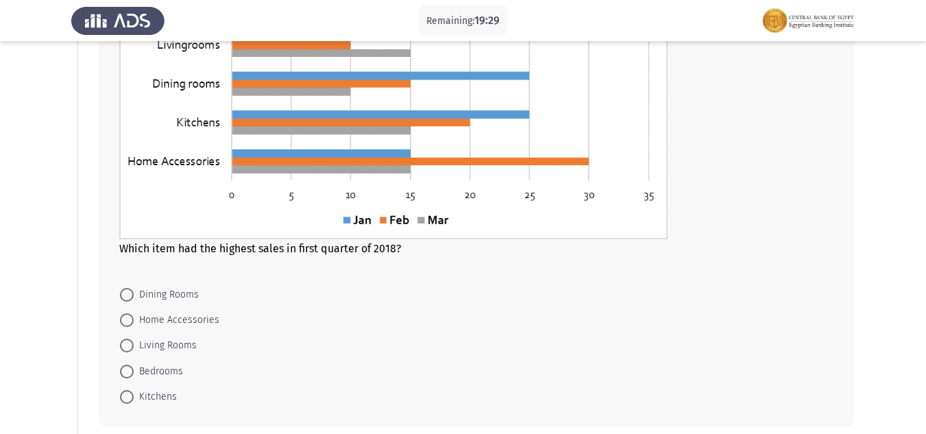
scroll to position [214, 0]
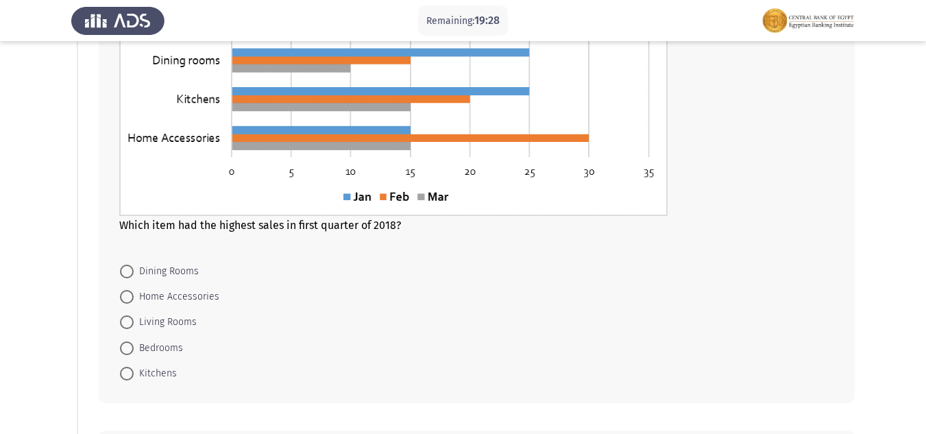
click at [127, 376] on span at bounding box center [127, 374] width 14 height 14
click at [127, 376] on input "Kitchens" at bounding box center [127, 374] width 14 height 14
radio input "true"
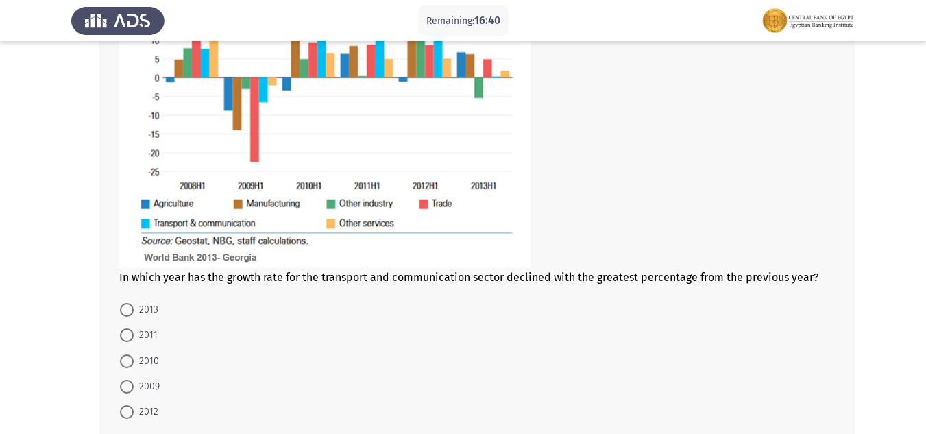
scroll to position [834, 0]
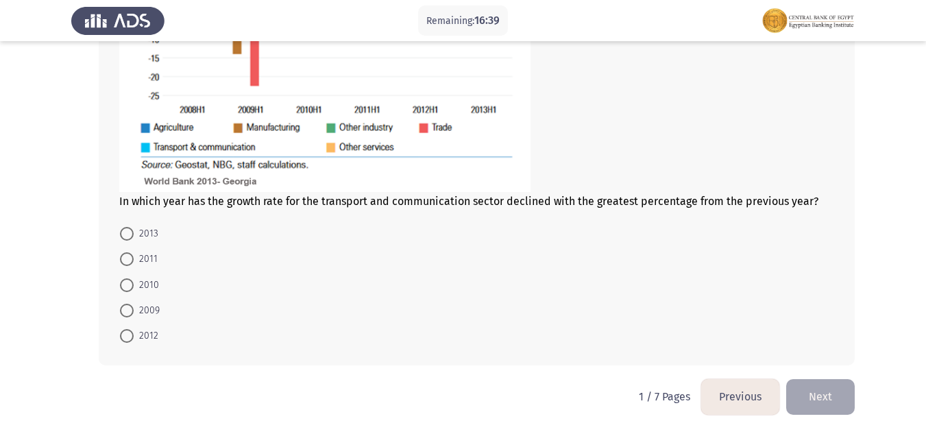
click at [126, 309] on span at bounding box center [127, 310] width 14 height 14
click at [126, 309] on input "2009" at bounding box center [127, 310] width 14 height 14
radio input "true"
click at [823, 397] on button "Next" at bounding box center [820, 396] width 69 height 35
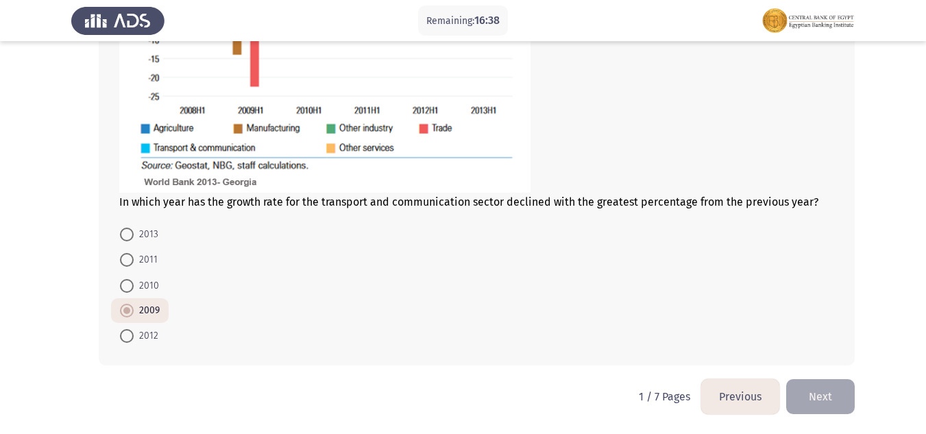
scroll to position [0, 0]
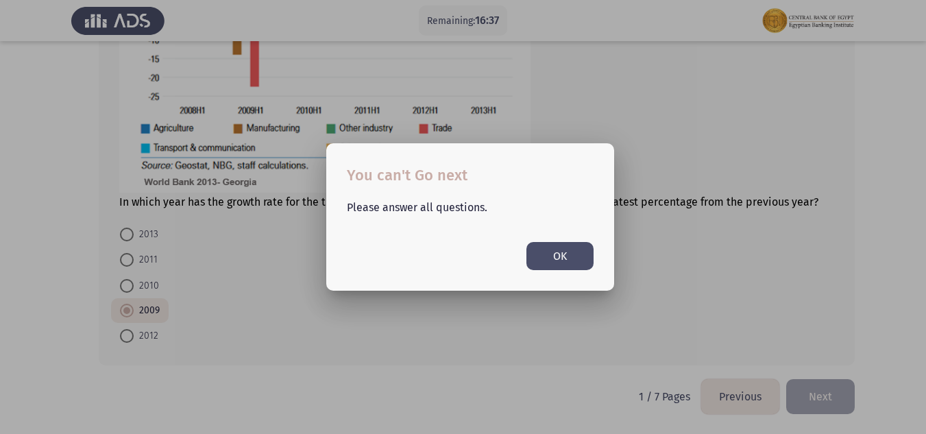
click at [567, 245] on button "OK" at bounding box center [559, 256] width 67 height 28
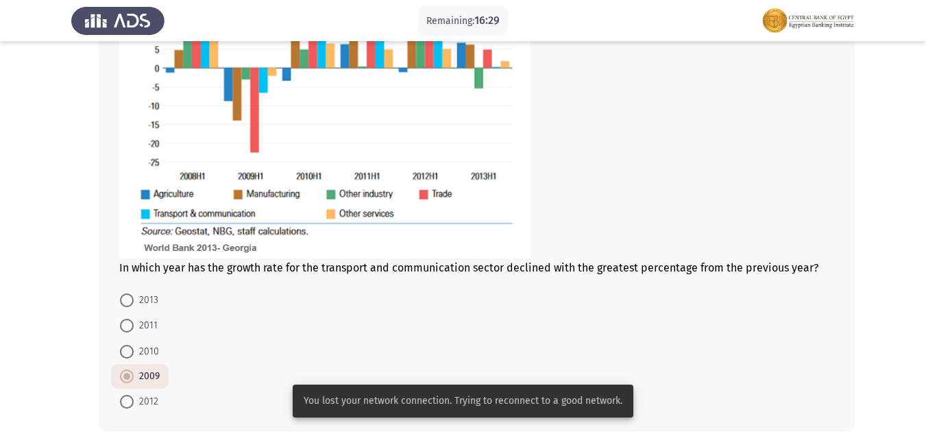
scroll to position [776, 0]
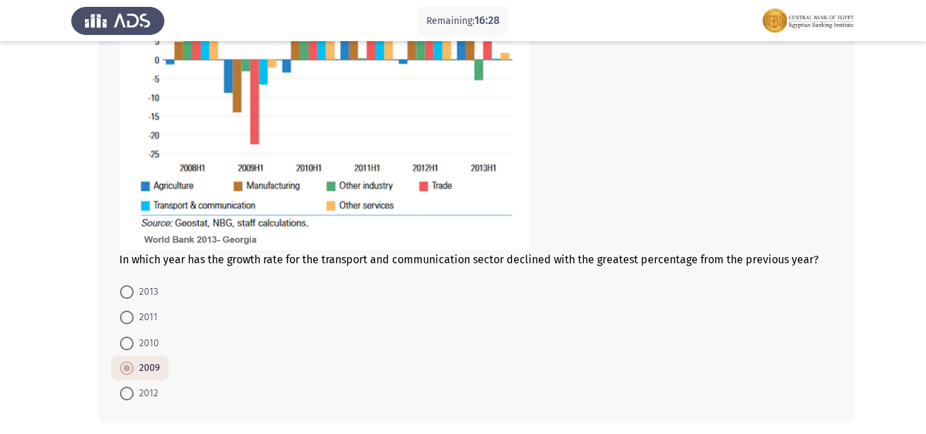
click at [127, 349] on span at bounding box center [127, 343] width 14 height 14
click at [127, 349] on input "2010" at bounding box center [127, 343] width 14 height 14
radio input "true"
click at [126, 370] on span at bounding box center [127, 368] width 14 height 14
click at [126, 370] on input "2009" at bounding box center [127, 368] width 14 height 14
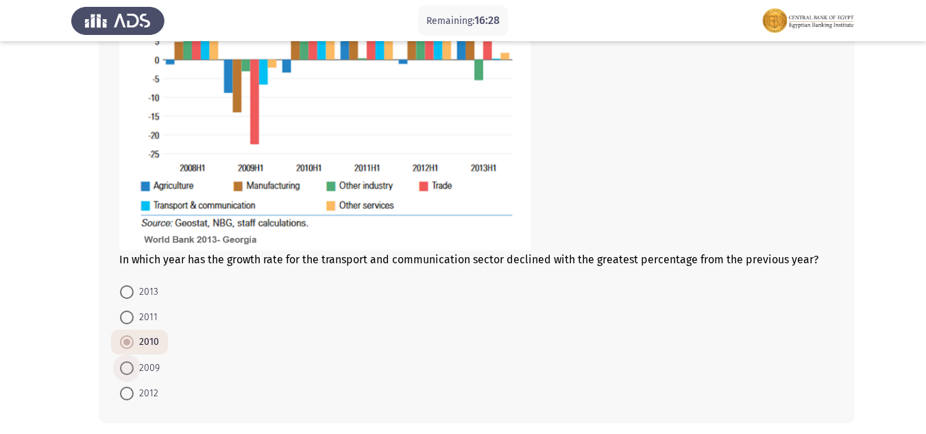
radio input "true"
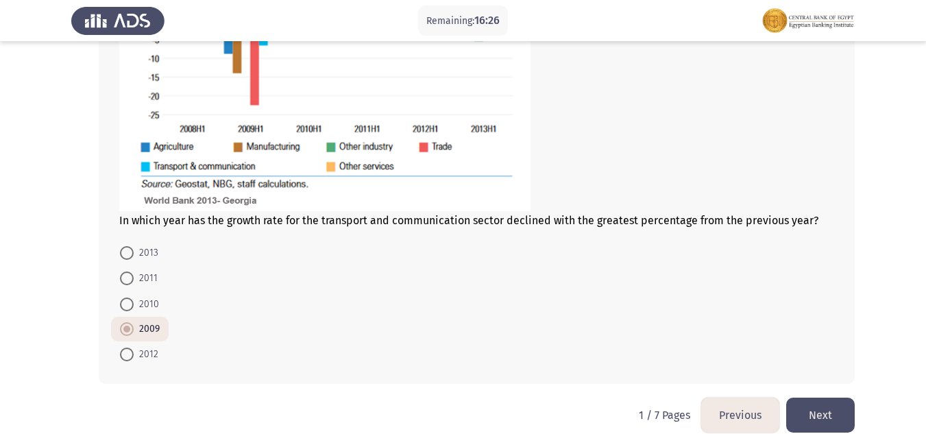
scroll to position [834, 0]
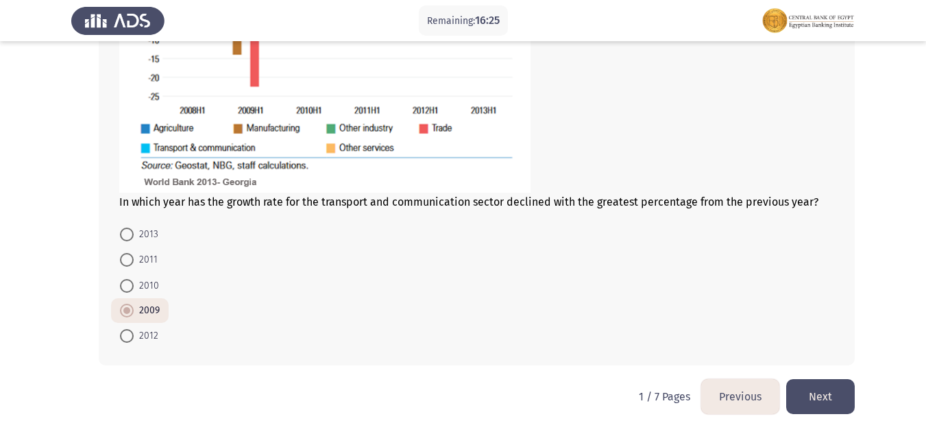
click at [828, 394] on button "Next" at bounding box center [820, 396] width 69 height 35
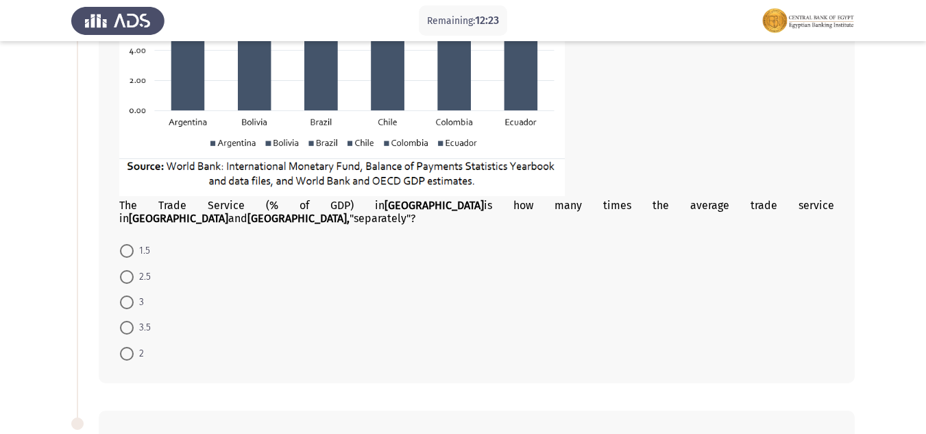
scroll to position [275, 0]
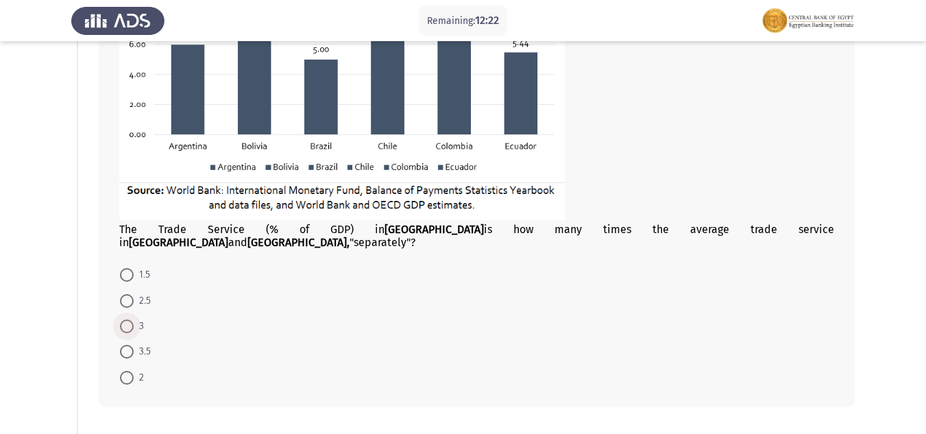
click at [132, 319] on span at bounding box center [127, 326] width 14 height 14
click at [132, 319] on input "3" at bounding box center [127, 326] width 14 height 14
radio input "true"
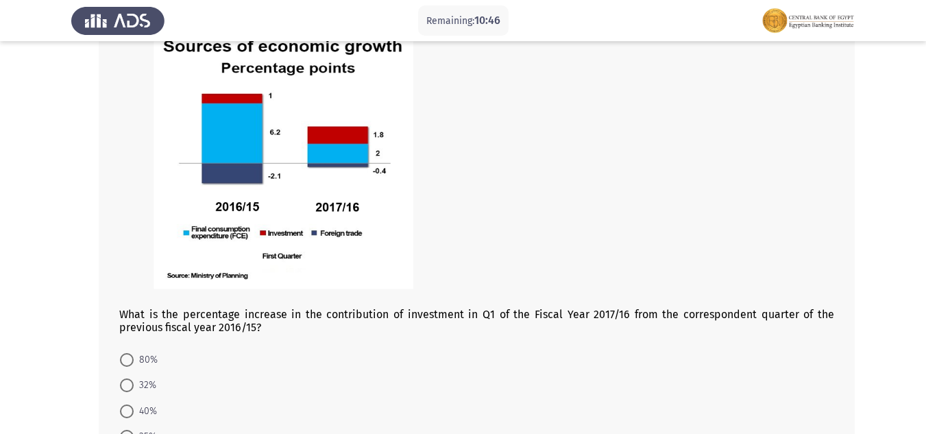
scroll to position [701, 0]
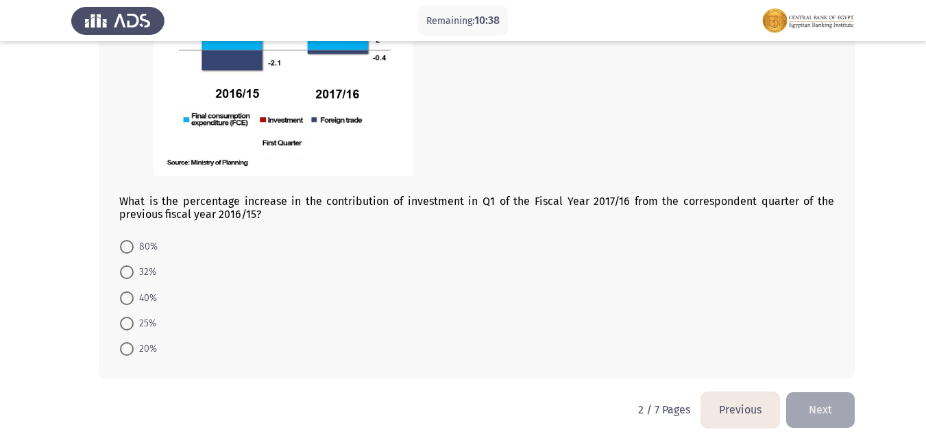
click at [131, 240] on span at bounding box center [127, 247] width 14 height 14
click at [131, 240] on input "80%" at bounding box center [127, 247] width 14 height 14
radio input "true"
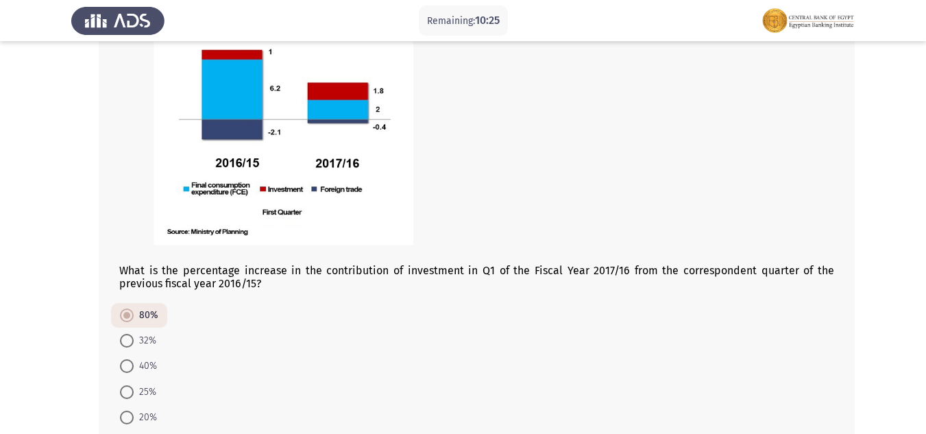
scroll to position [838, 0]
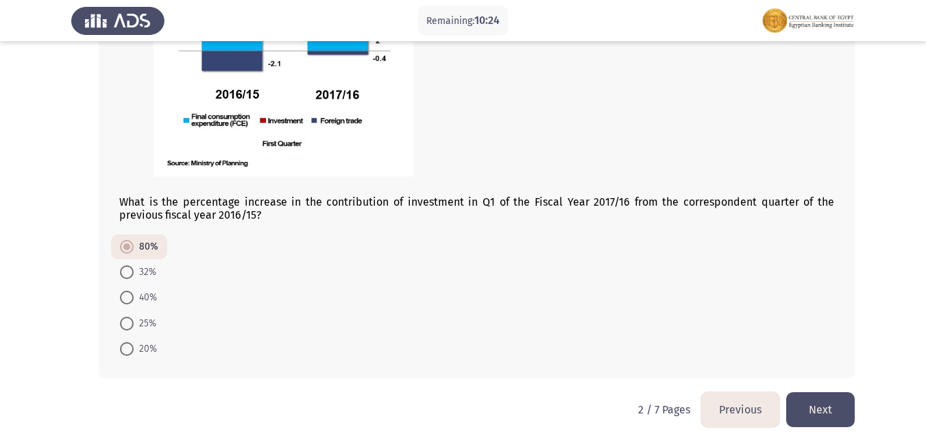
click at [823, 393] on button "Next" at bounding box center [820, 409] width 69 height 35
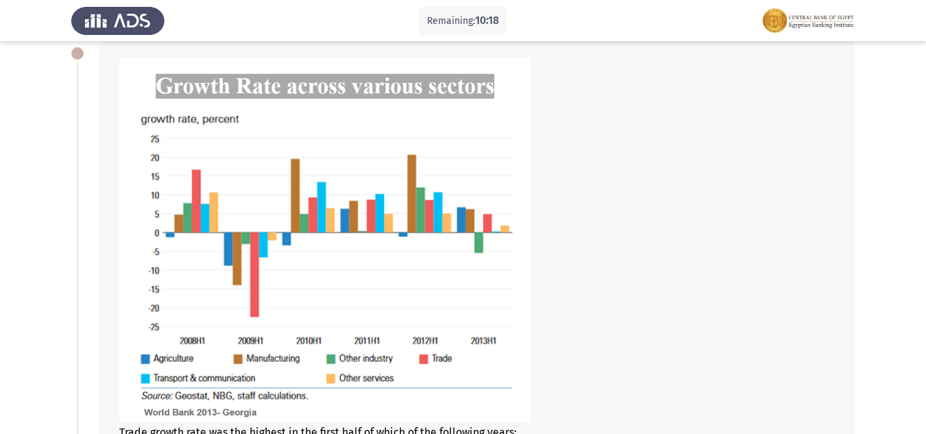
scroll to position [0, 0]
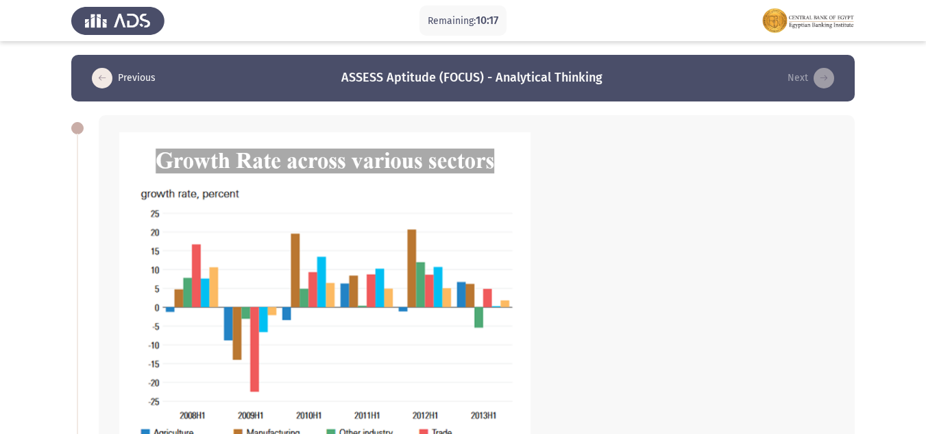
drag, startPoint x: 921, startPoint y: 66, endPoint x: 935, endPoint y: 242, distance: 176.6
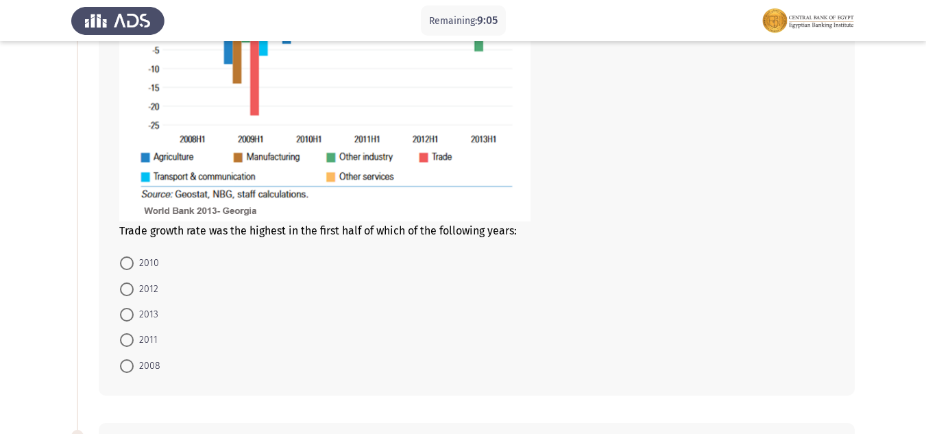
scroll to position [291, 0]
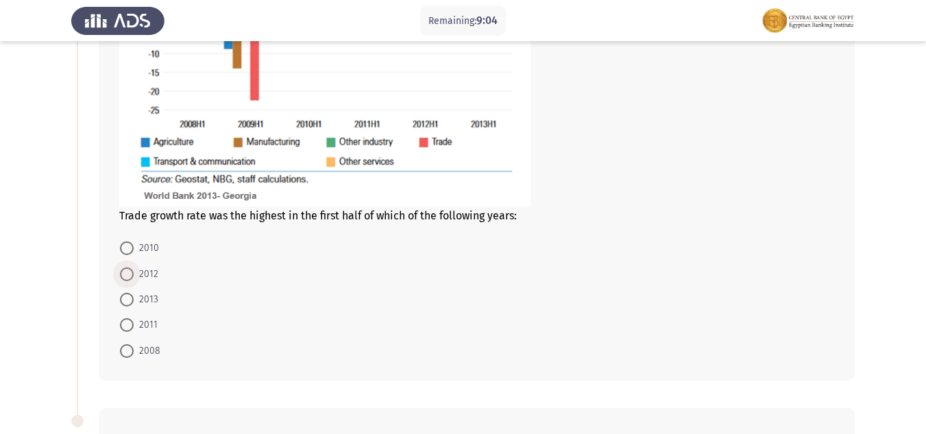
click at [138, 270] on span "2012" at bounding box center [146, 274] width 25 height 16
click at [134, 270] on input "2012" at bounding box center [127, 274] width 14 height 14
radio input "true"
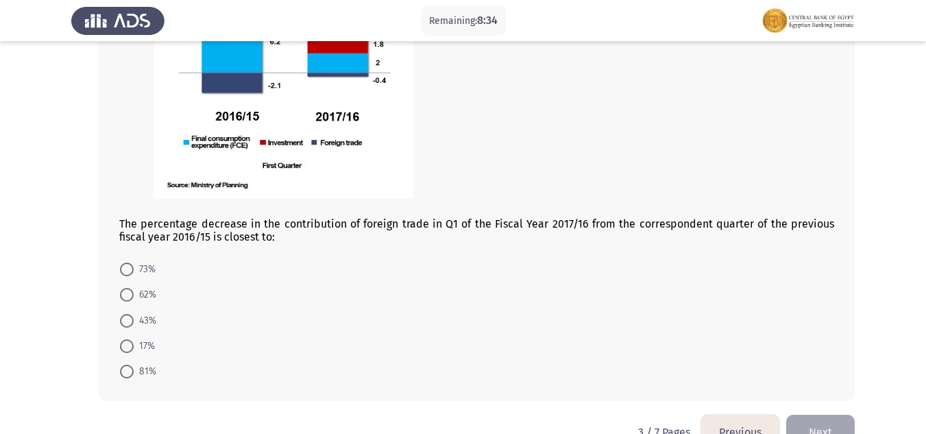
scroll to position [841, 0]
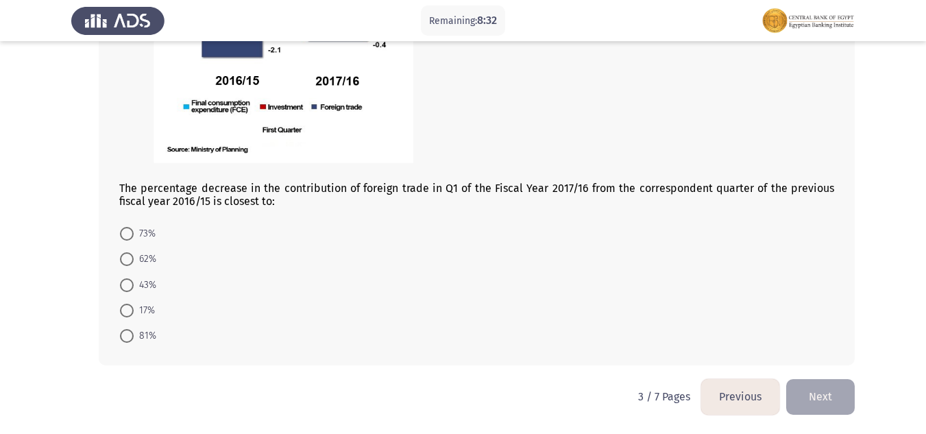
click at [131, 333] on span at bounding box center [127, 336] width 14 height 14
click at [131, 333] on input "81%" at bounding box center [127, 336] width 14 height 14
radio input "true"
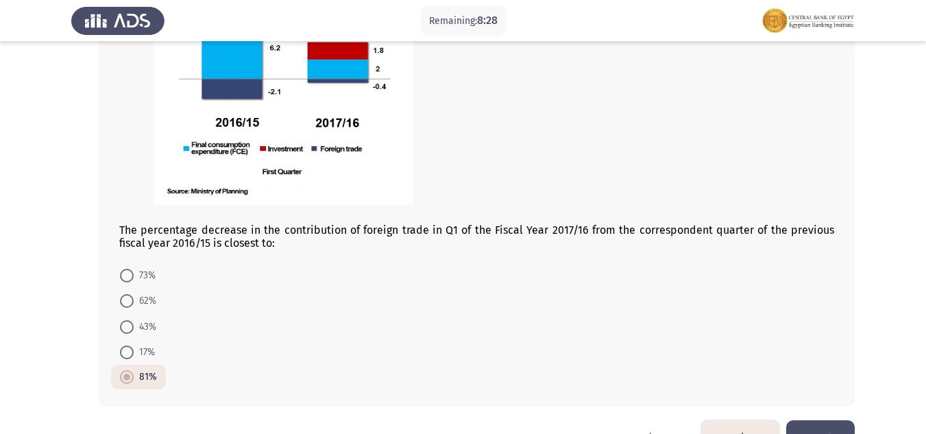
scroll to position [841, 0]
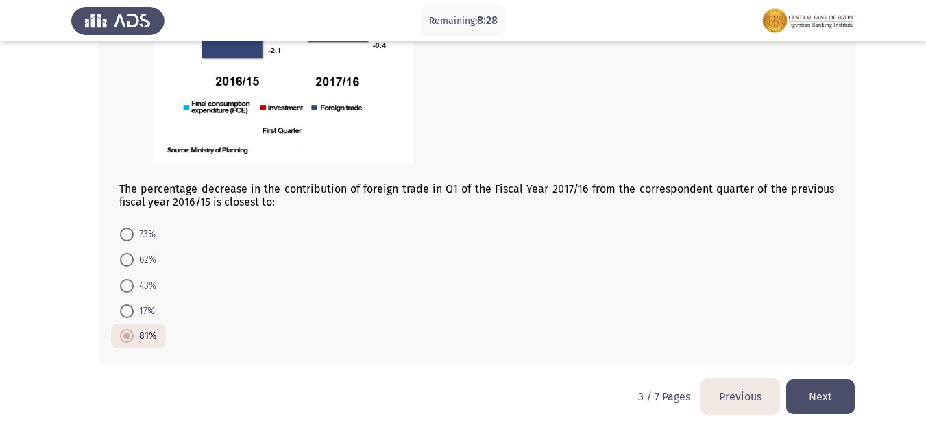
click at [834, 399] on button "Next" at bounding box center [820, 396] width 69 height 35
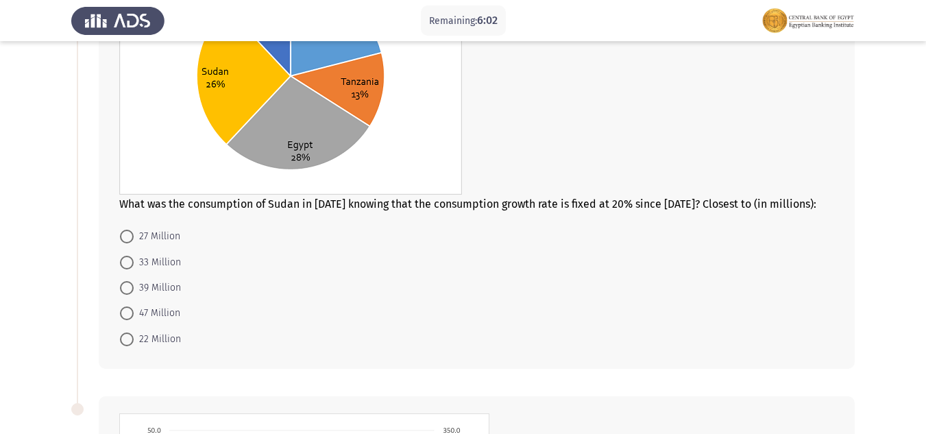
scroll to position [205, 0]
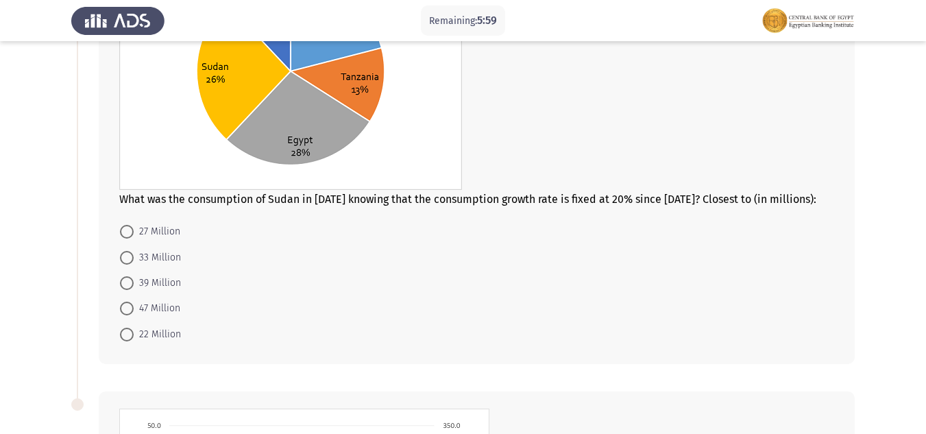
click at [132, 258] on span at bounding box center [127, 258] width 14 height 14
click at [132, 258] on input "33 Million" at bounding box center [127, 258] width 14 height 14
radio input "true"
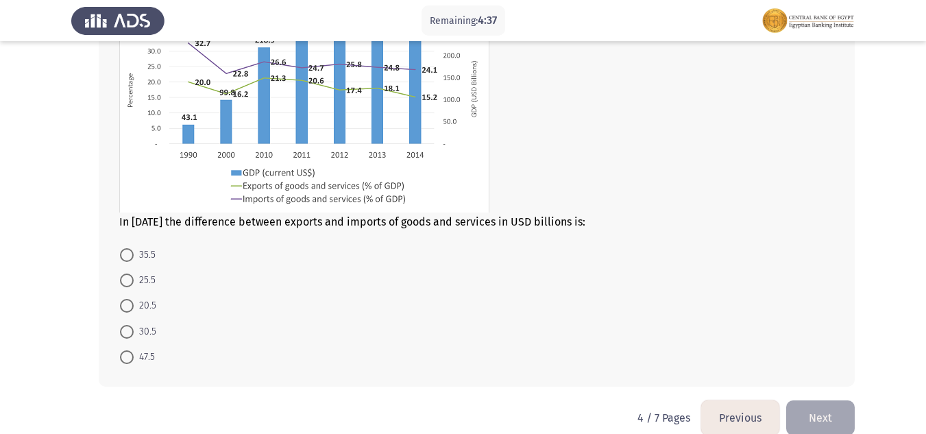
scroll to position [660, 0]
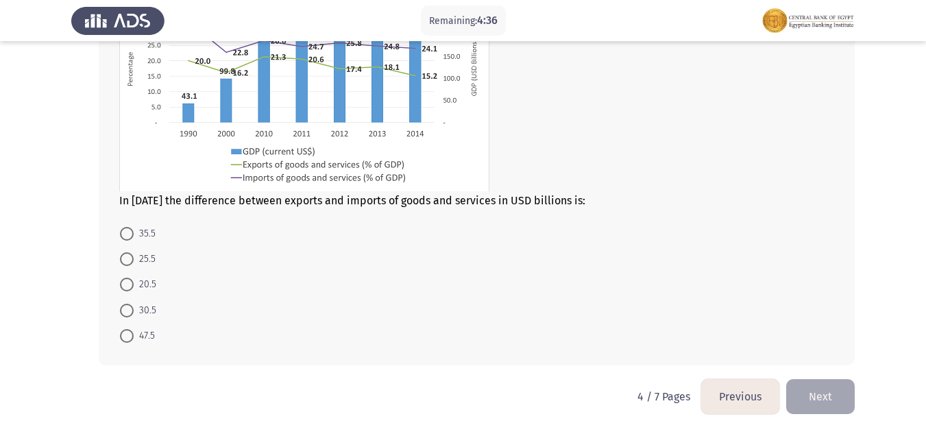
click at [123, 334] on span at bounding box center [127, 336] width 14 height 14
click at [123, 334] on input "47.5" at bounding box center [127, 336] width 14 height 14
radio input "true"
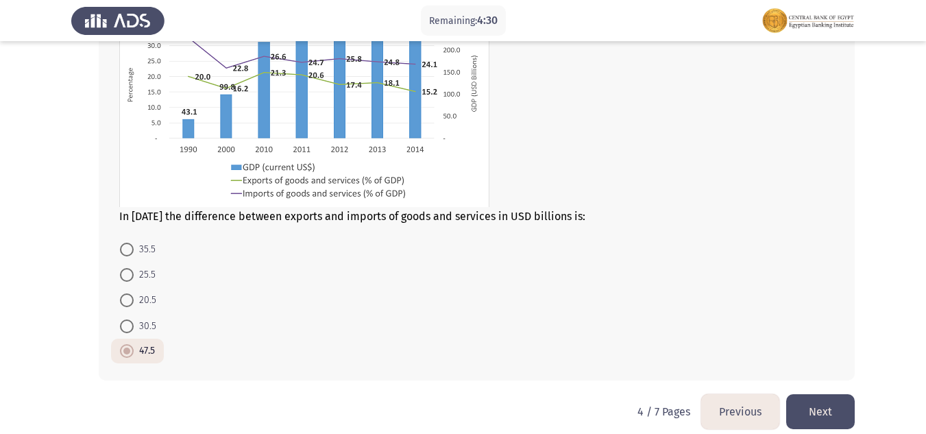
scroll to position [660, 0]
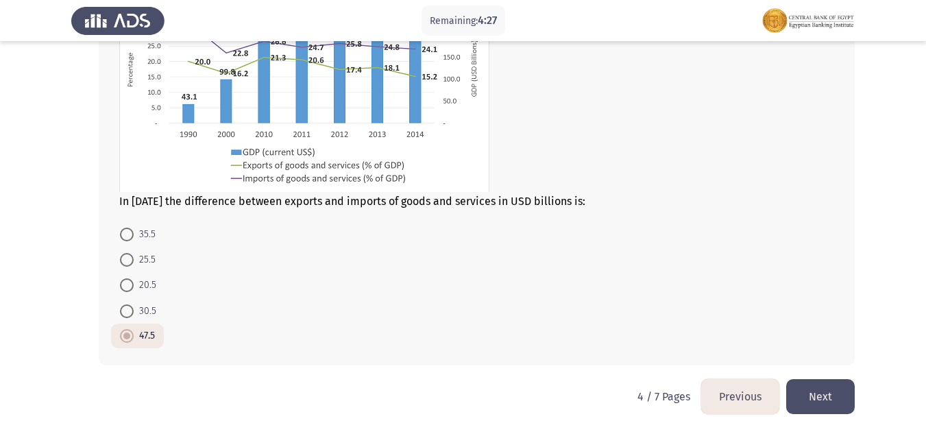
click at [829, 397] on button "Next" at bounding box center [820, 396] width 69 height 35
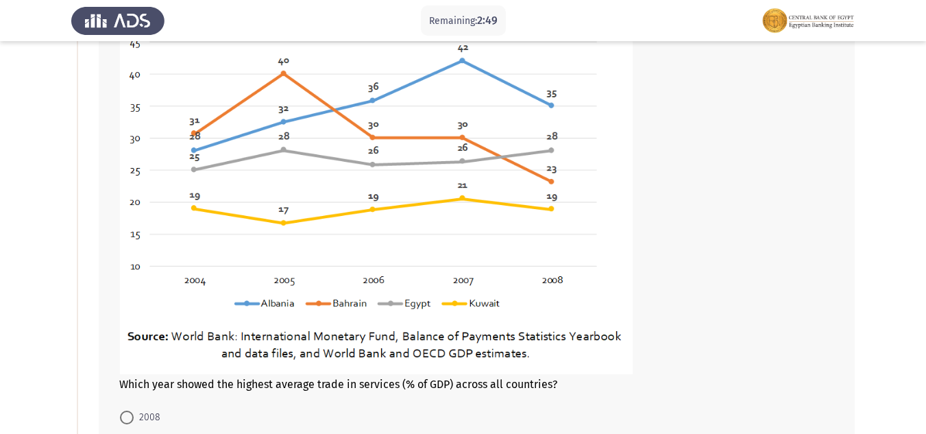
scroll to position [210, 0]
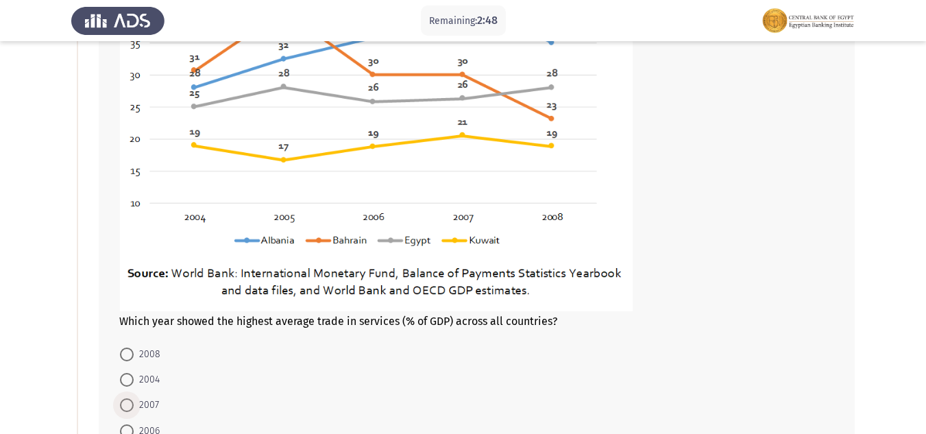
click at [129, 401] on span at bounding box center [127, 405] width 14 height 14
click at [129, 401] on input "2007" at bounding box center [127, 405] width 14 height 14
radio input "true"
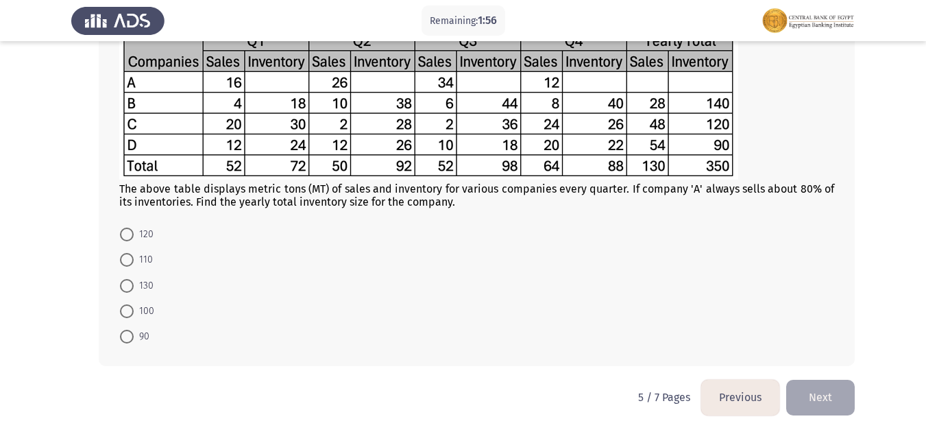
scroll to position [717, 0]
click at [130, 312] on span at bounding box center [127, 310] width 14 height 14
click at [130, 312] on input "100" at bounding box center [127, 310] width 14 height 14
radio input "true"
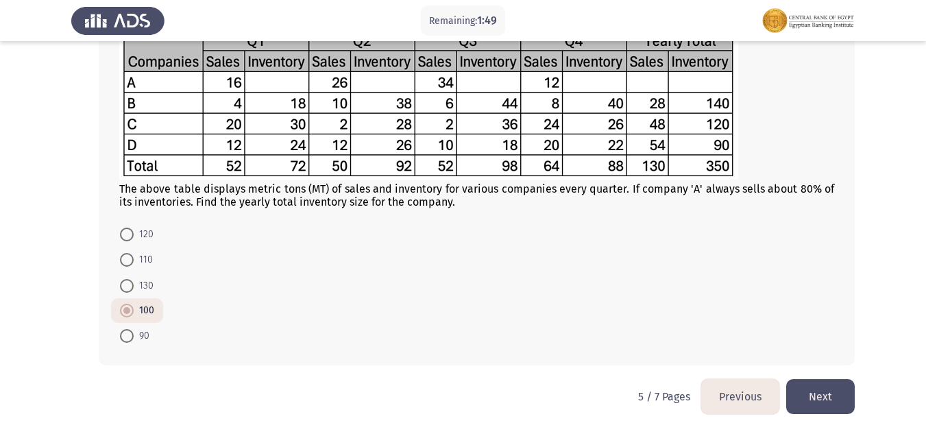
click at [834, 402] on button "Next" at bounding box center [820, 396] width 69 height 35
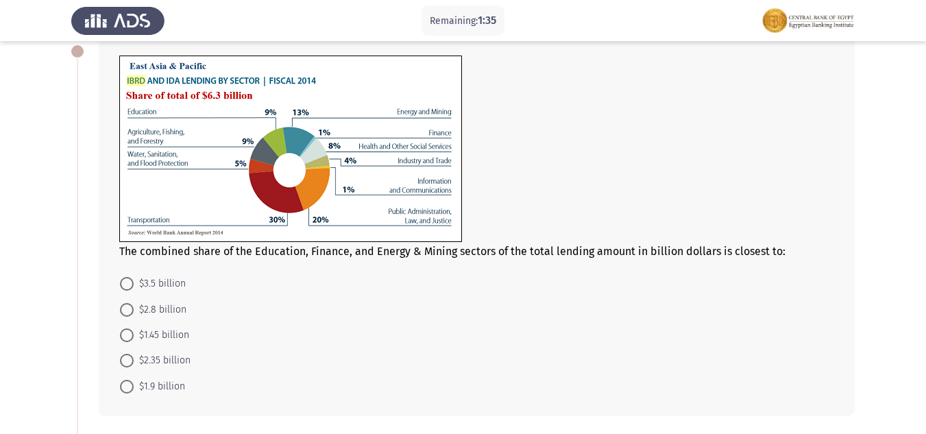
scroll to position [68, 0]
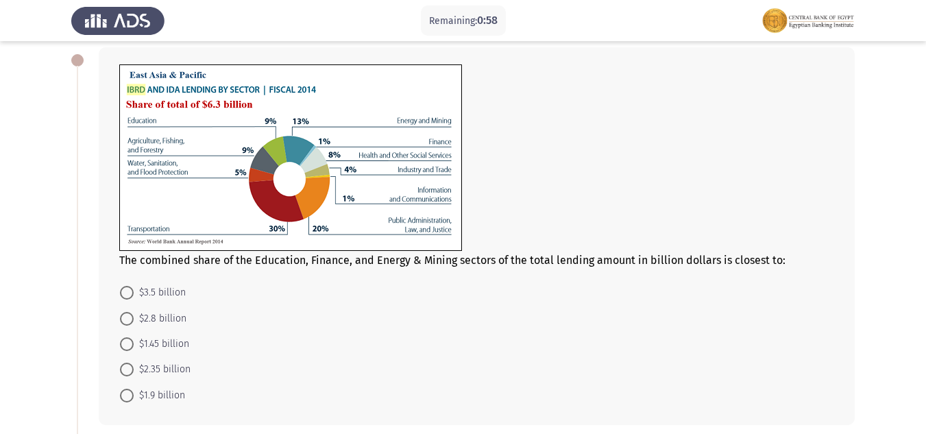
click at [122, 341] on span at bounding box center [127, 344] width 14 height 14
click at [122, 341] on input "$1.45 billion" at bounding box center [127, 344] width 14 height 14
radio input "true"
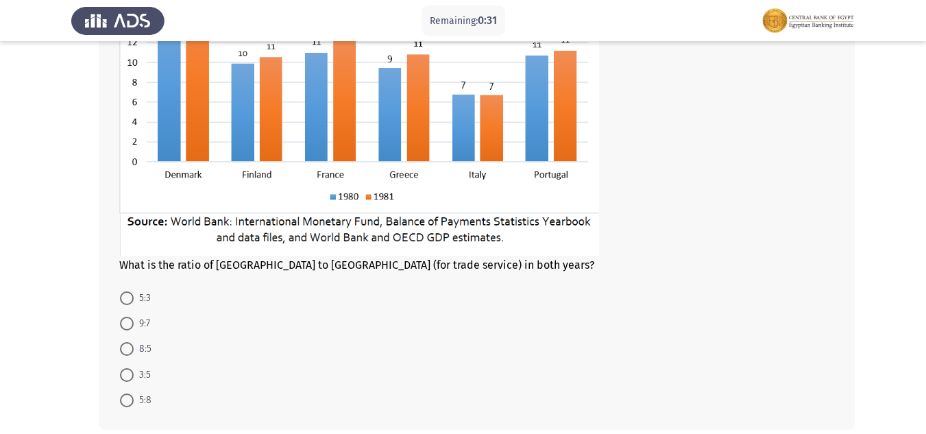
scroll to position [598, 0]
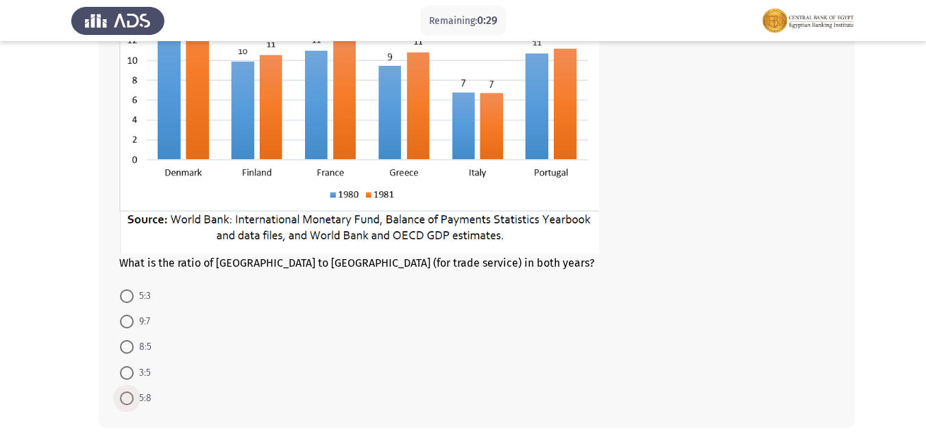
click at [130, 394] on span at bounding box center [127, 398] width 14 height 14
click at [130, 394] on input "5:8" at bounding box center [127, 398] width 14 height 14
radio input "true"
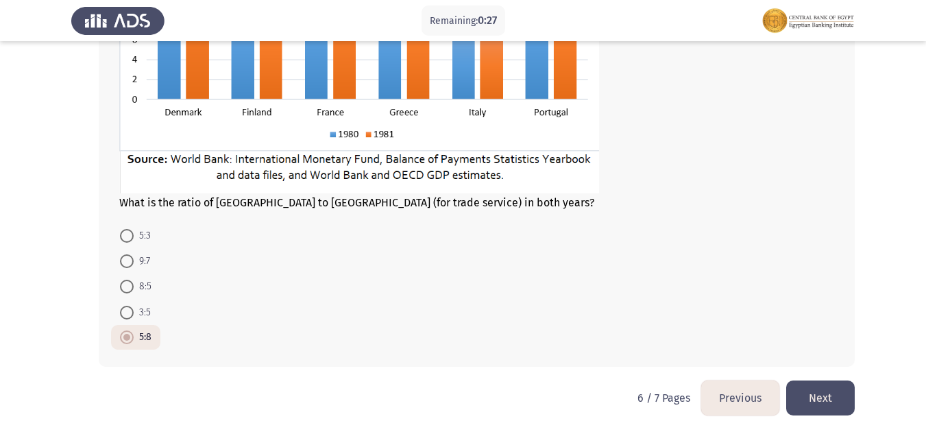
scroll to position [660, 0]
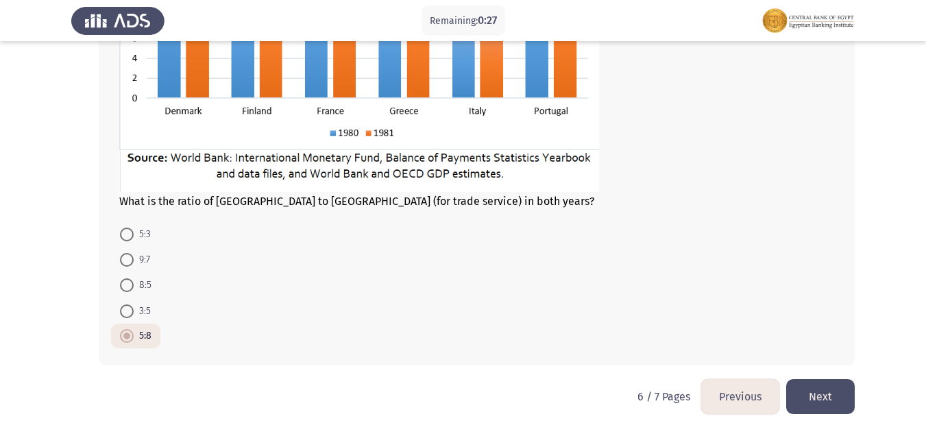
click at [817, 390] on button "Next" at bounding box center [820, 396] width 69 height 35
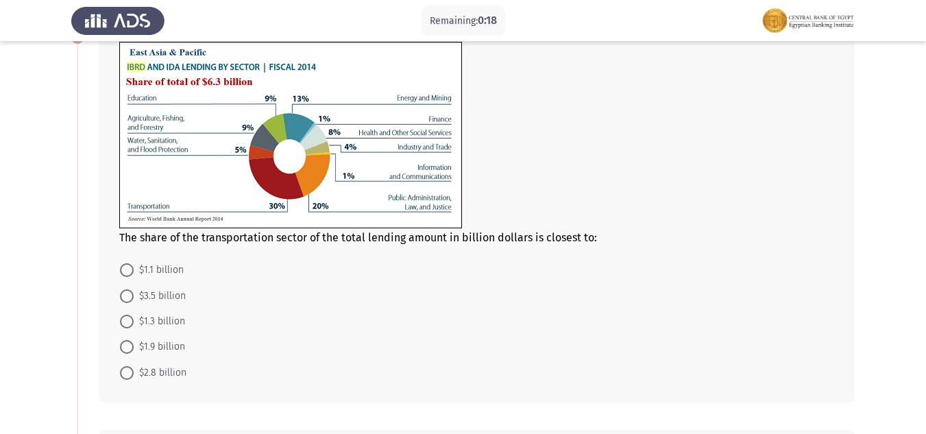
scroll to position [79, 0]
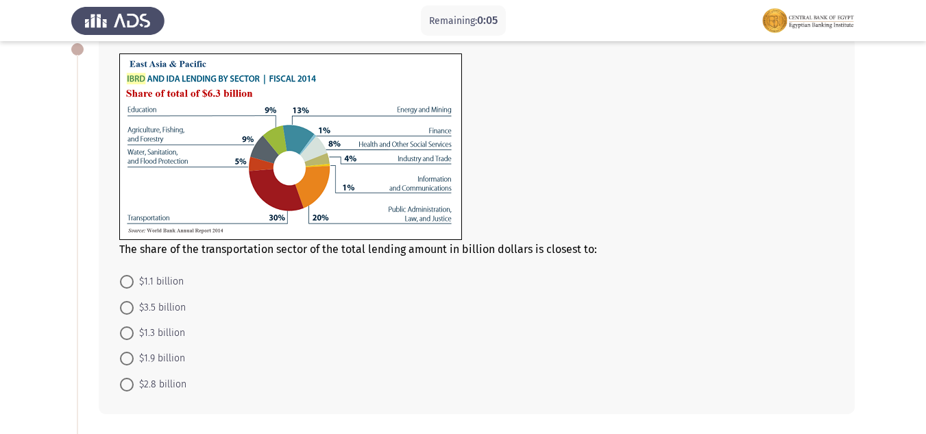
click at [131, 357] on span at bounding box center [127, 358] width 14 height 14
click at [131, 357] on input "$1.9 billion" at bounding box center [127, 358] width 14 height 14
radio input "true"
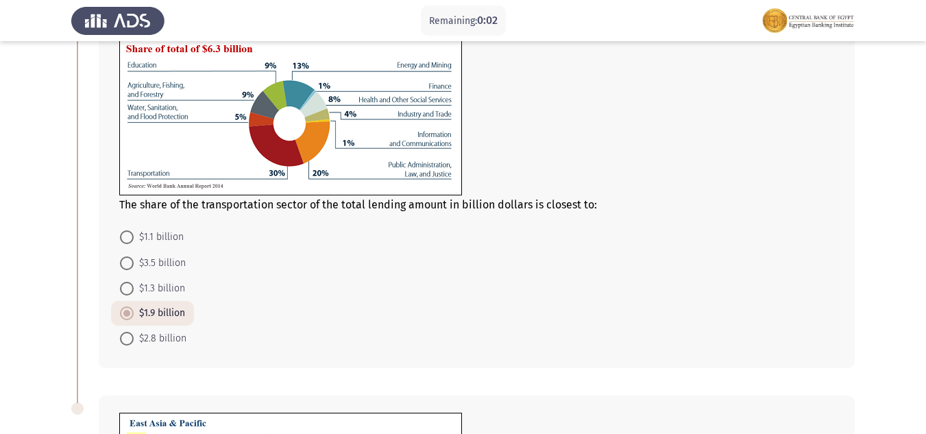
click at [126, 224] on mat-radio-group "$1.1 billion $3.5 billion $1.3 billion $1.9 billion $2.8 billion" at bounding box center [472, 224] width 723 height 0
click at [127, 290] on span at bounding box center [127, 289] width 14 height 14
click at [127, 290] on input "$1.3 billion" at bounding box center [127, 289] width 14 height 14
radio input "true"
click at [118, 313] on mat-radio-button "$1.9 billion" at bounding box center [152, 312] width 83 height 25
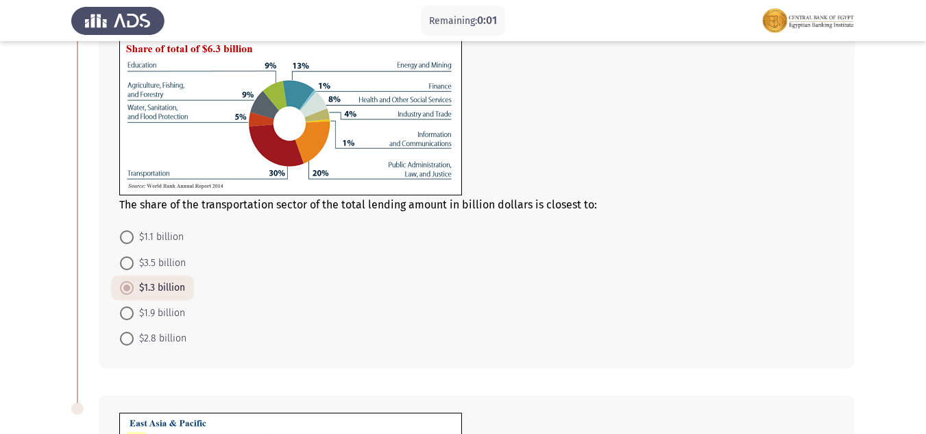
click at [128, 309] on span at bounding box center [127, 313] width 14 height 14
click at [128, 309] on input "$1.9 billion" at bounding box center [127, 313] width 14 height 14
radio input "true"
click at [128, 308] on span at bounding box center [127, 313] width 14 height 14
click at [128, 308] on input "$1.9 billion" at bounding box center [127, 313] width 14 height 14
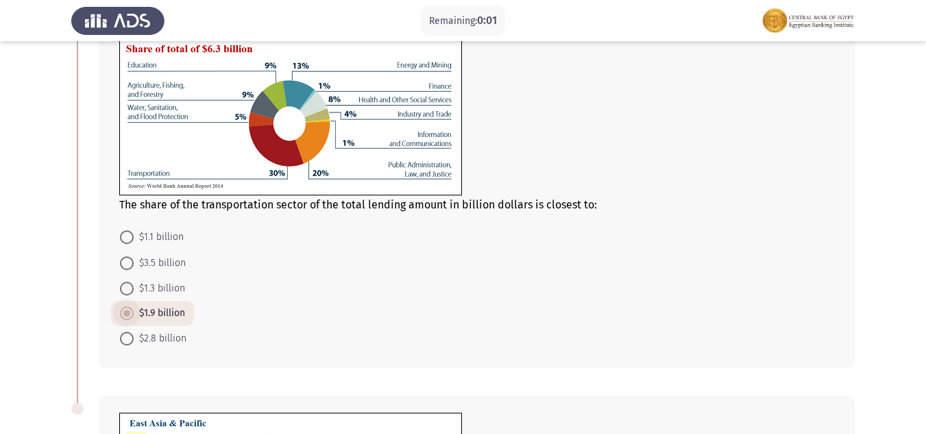
click at [127, 309] on span at bounding box center [127, 313] width 14 height 14
click at [127, 309] on input "$1.9 billion" at bounding box center [127, 313] width 14 height 14
click at [125, 311] on span at bounding box center [126, 313] width 7 height 7
click at [125, 311] on input "$1.9 billion" at bounding box center [127, 313] width 14 height 14
click at [125, 311] on span at bounding box center [126, 313] width 7 height 7
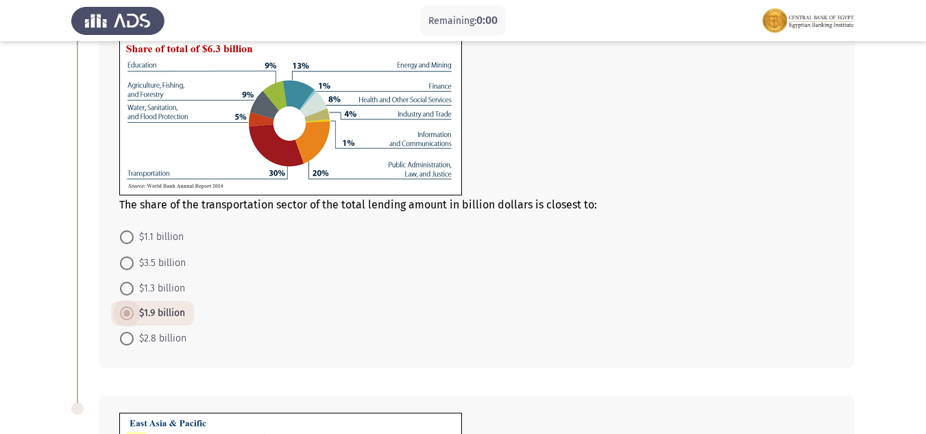
click at [125, 311] on input "$1.9 billion" at bounding box center [127, 313] width 14 height 14
click at [125, 311] on span at bounding box center [126, 313] width 7 height 7
click at [125, 311] on input "$1.9 billion" at bounding box center [127, 313] width 14 height 14
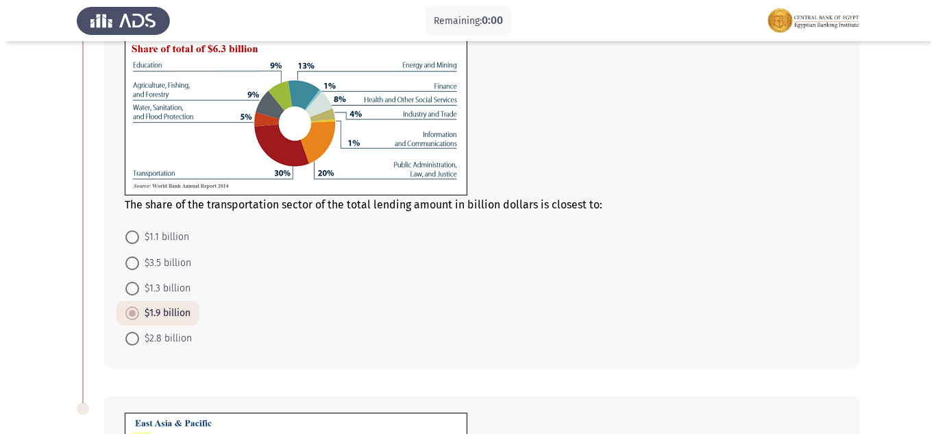
scroll to position [0, 0]
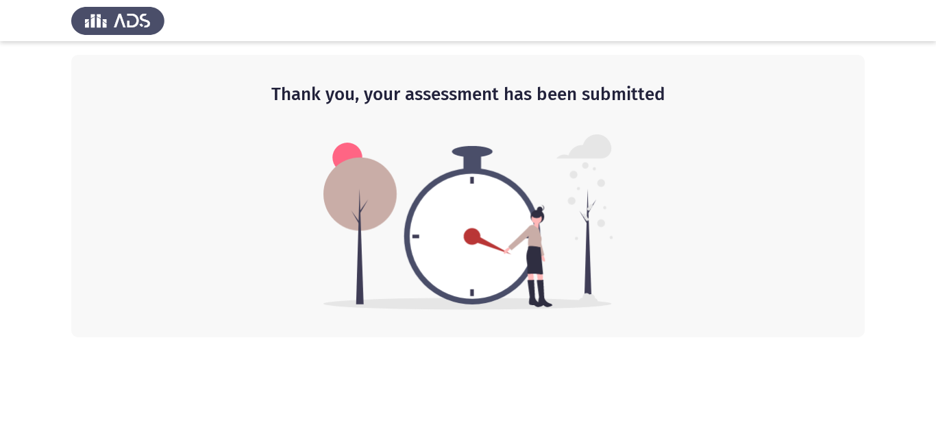
click at [299, 144] on div "Thank you, your assessment has been submitted" at bounding box center [467, 196] width 793 height 282
